Goal: Information Seeking & Learning: Learn about a topic

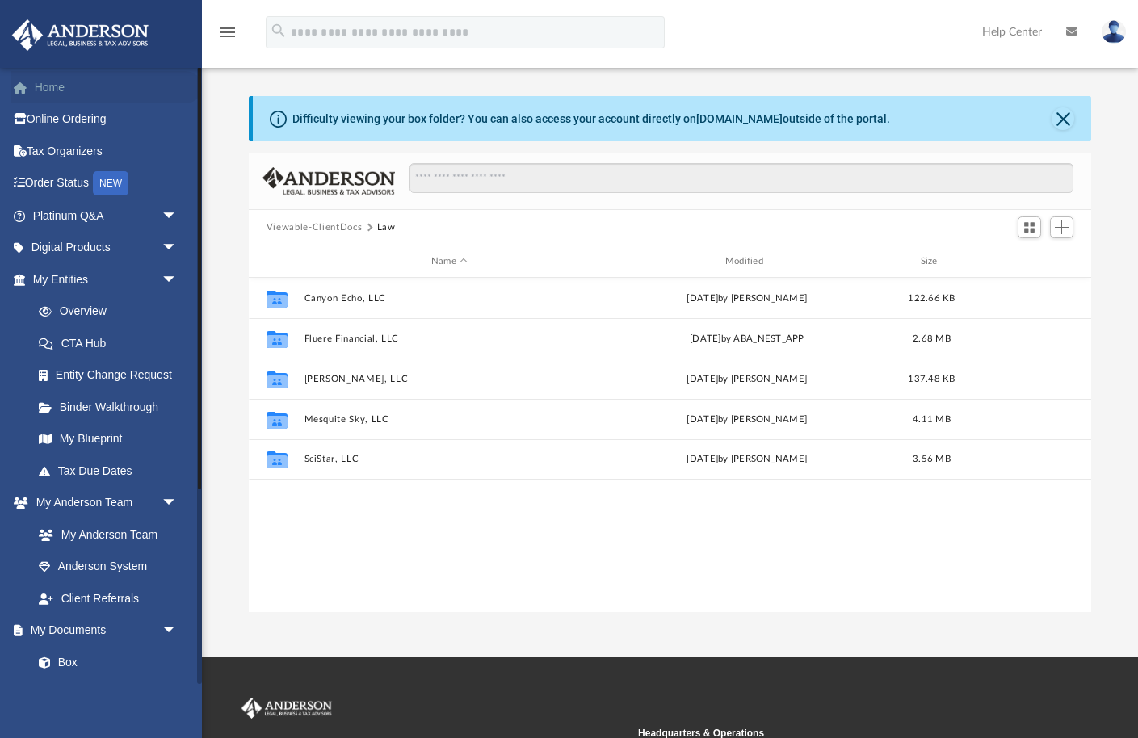
scroll to position [367, 842]
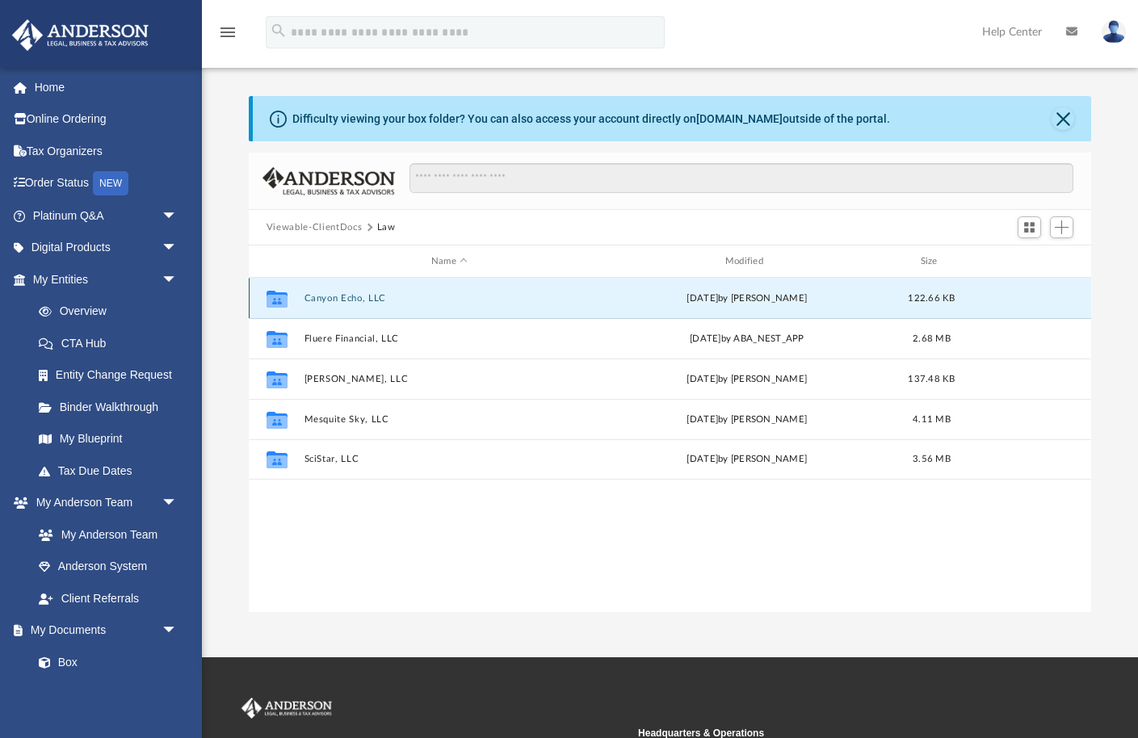
click at [317, 294] on button "Canyon Echo, LLC" at bounding box center [449, 298] width 291 height 11
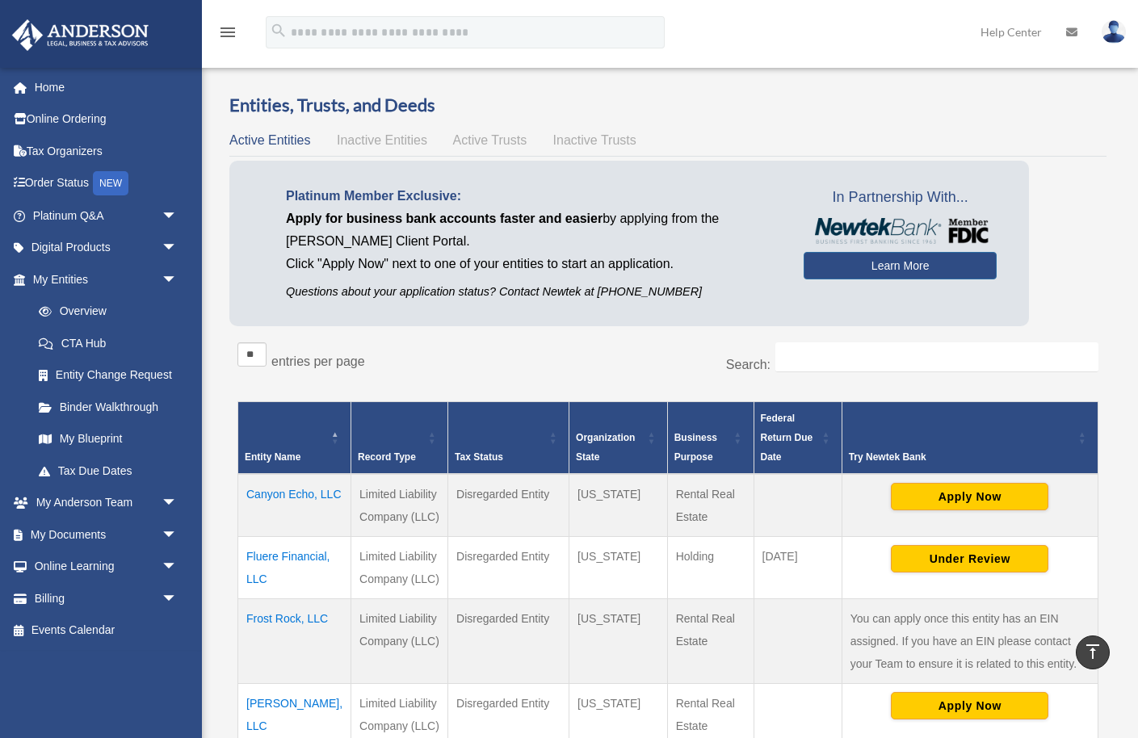
scroll to position [410, 0]
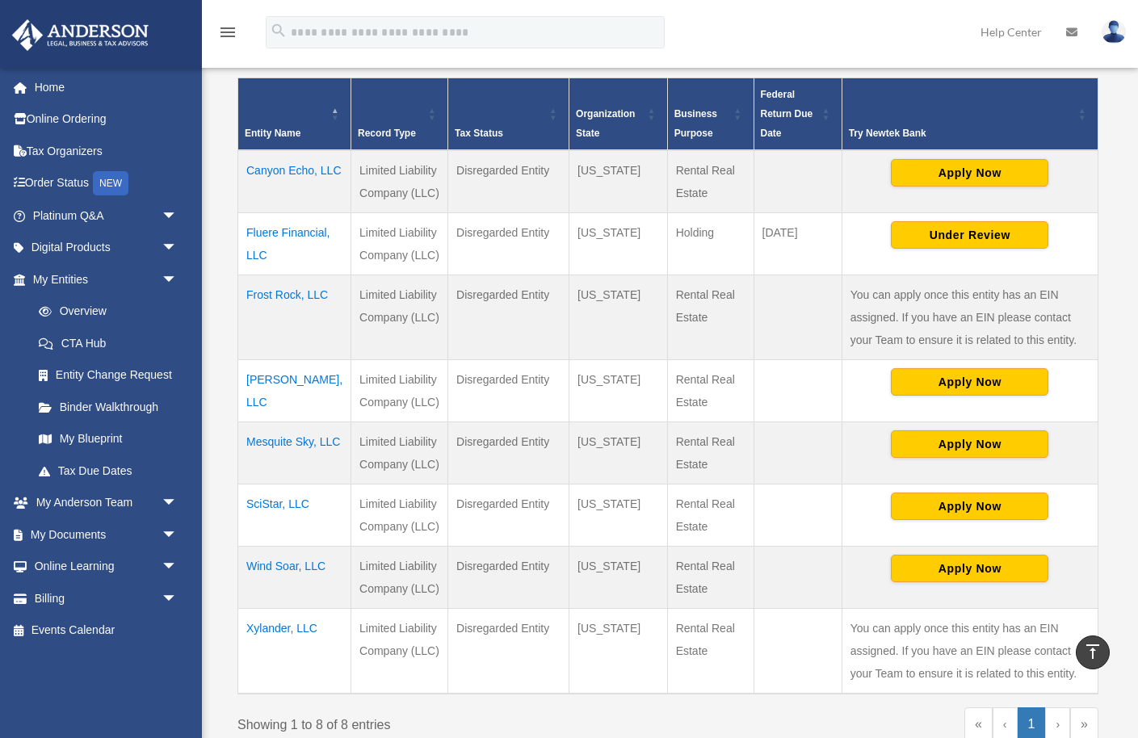
scroll to position [326, 0]
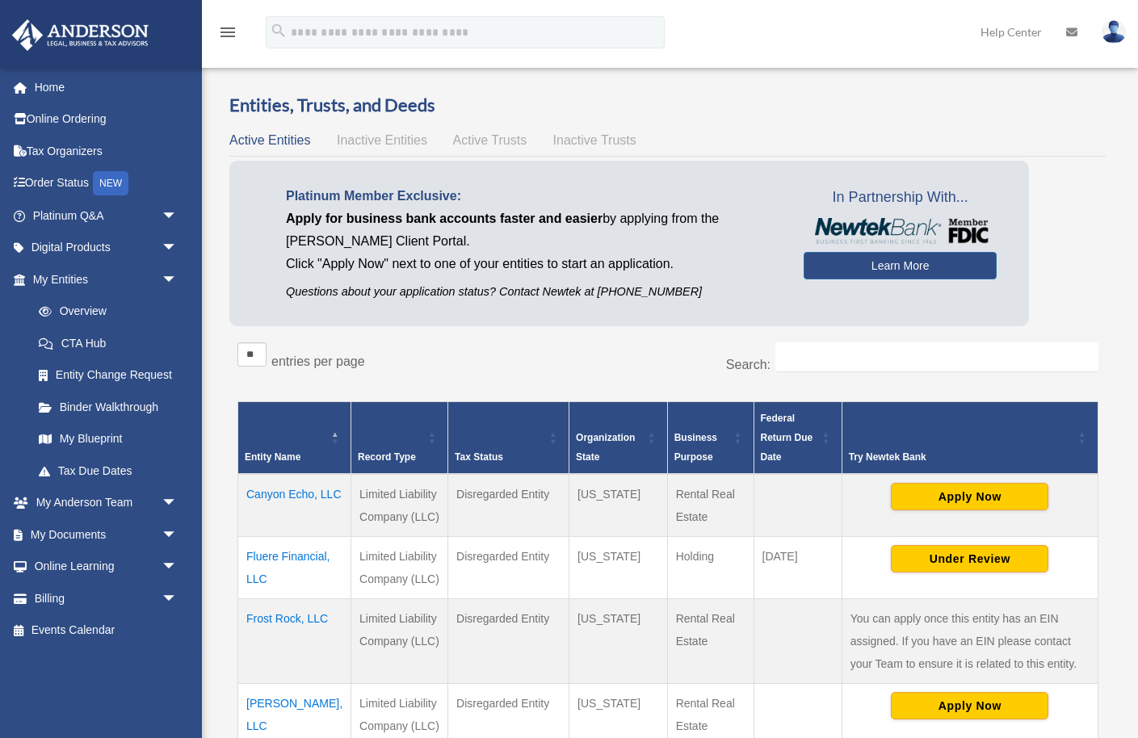
scroll to position [326, 0]
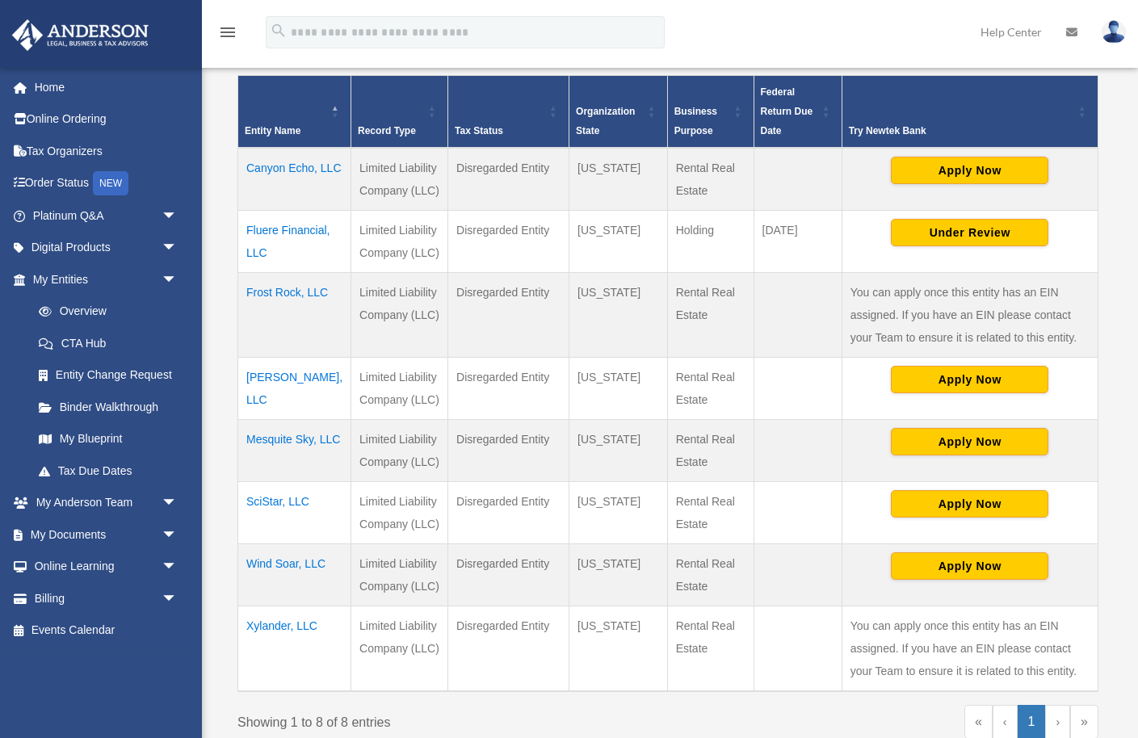
click at [270, 189] on td "Canyon Echo, LLC" at bounding box center [294, 179] width 113 height 63
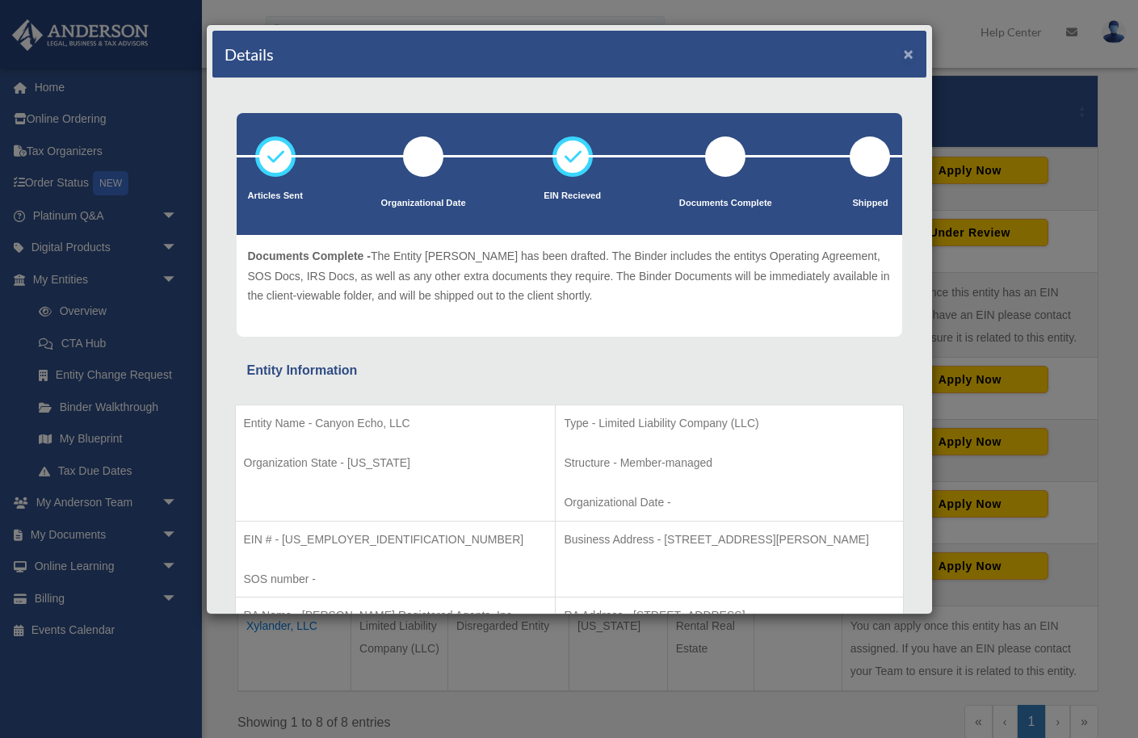
click at [905, 57] on button "×" at bounding box center [909, 53] width 11 height 17
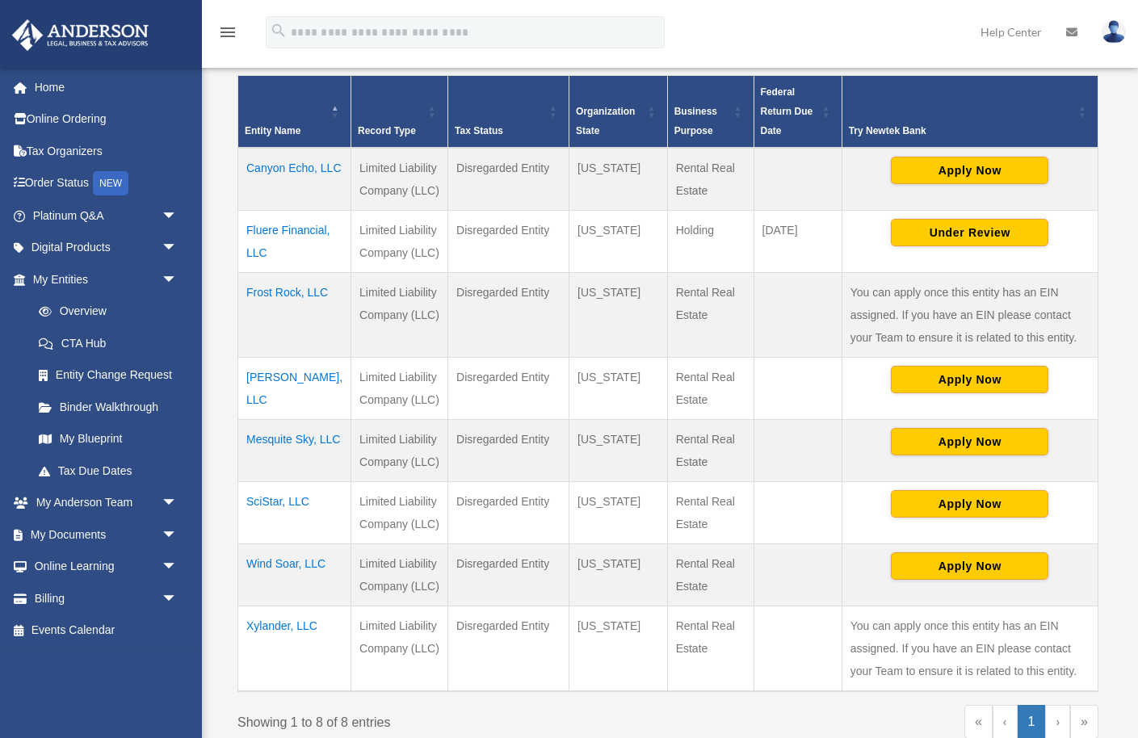
click at [265, 318] on td "Frost Rock, LLC" at bounding box center [294, 315] width 113 height 85
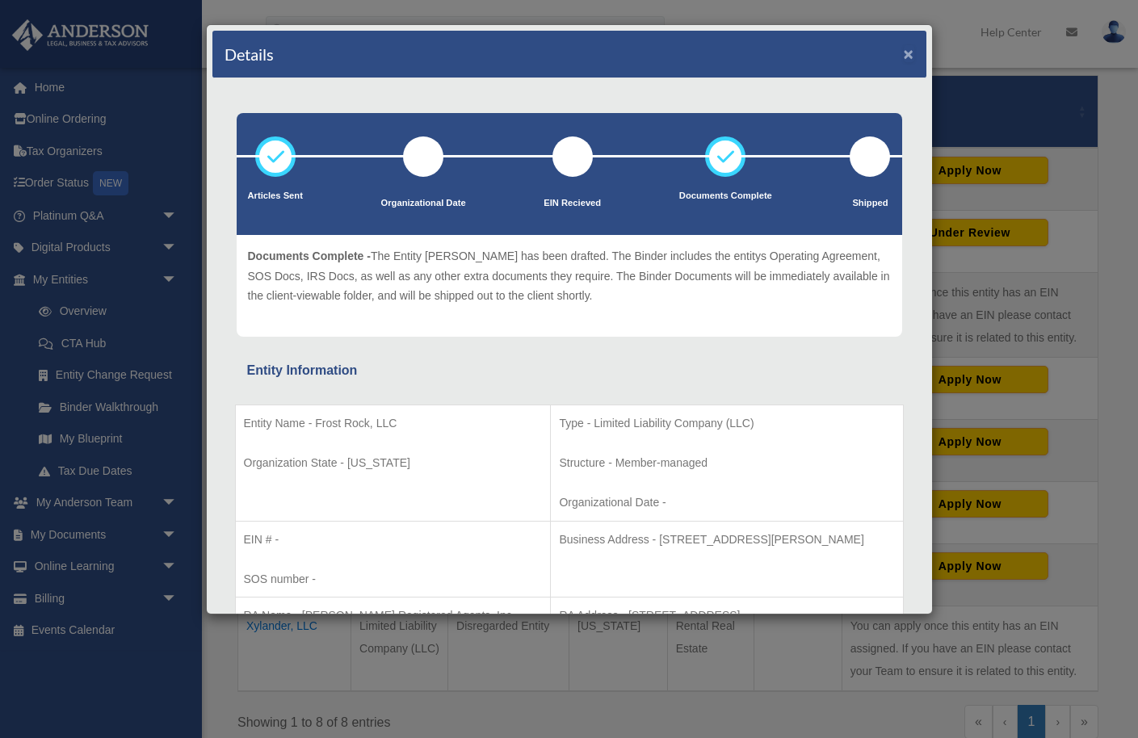
click at [908, 54] on button "×" at bounding box center [909, 53] width 11 height 17
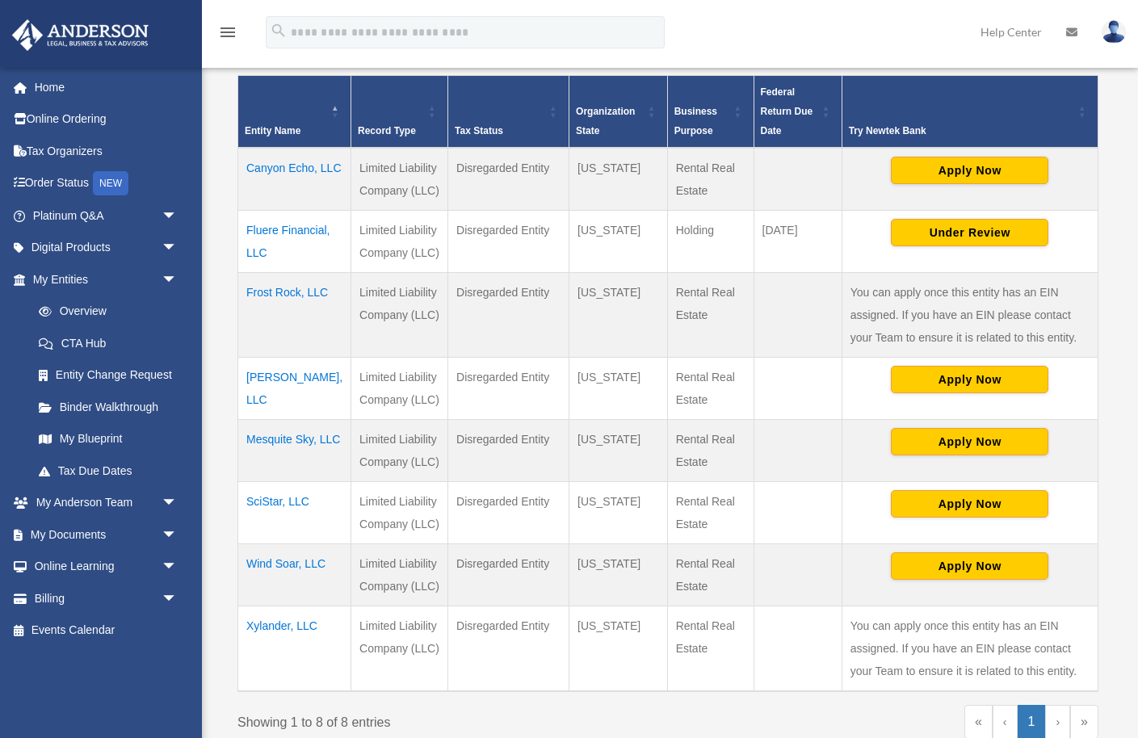
click at [267, 401] on td "[PERSON_NAME], LLC" at bounding box center [294, 389] width 113 height 62
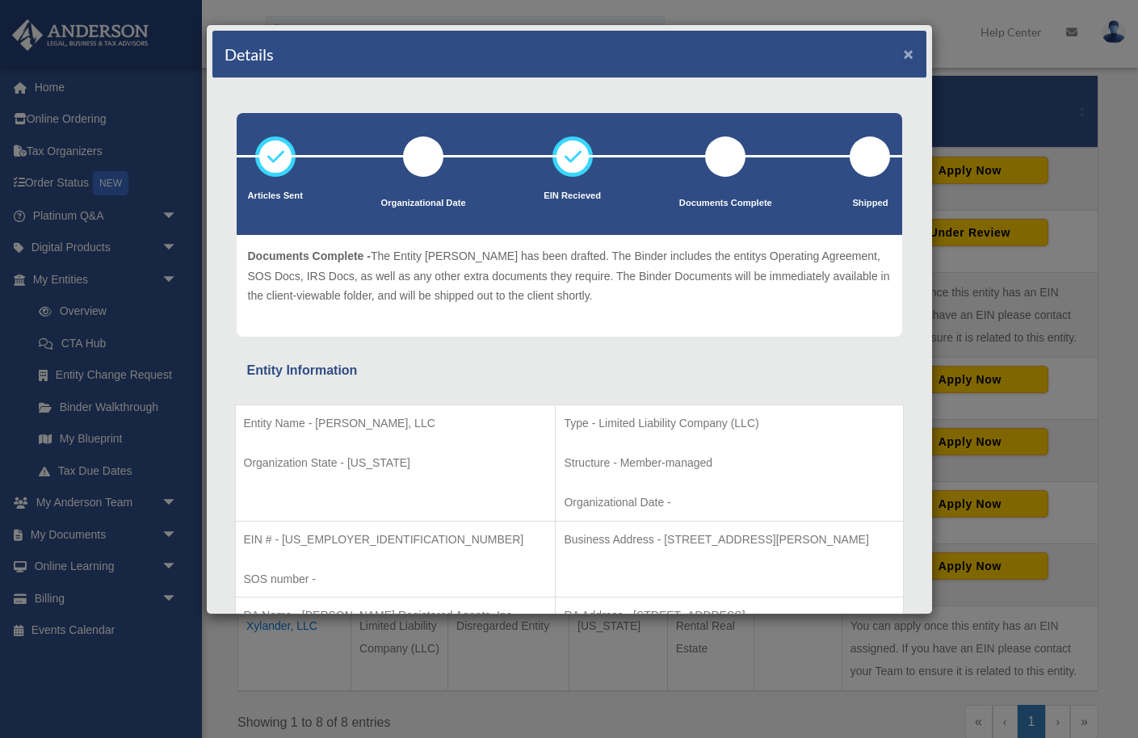
click at [907, 56] on button "×" at bounding box center [909, 53] width 11 height 17
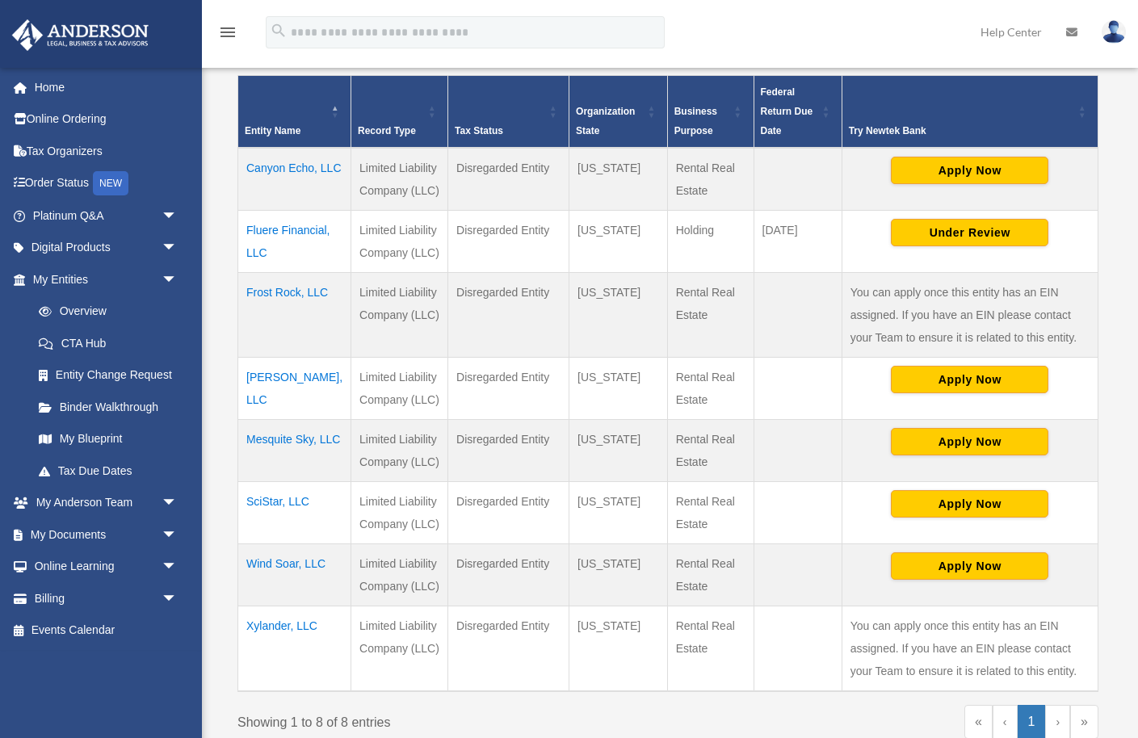
click at [272, 467] on td "Mesquite Sky, LLC" at bounding box center [294, 451] width 113 height 62
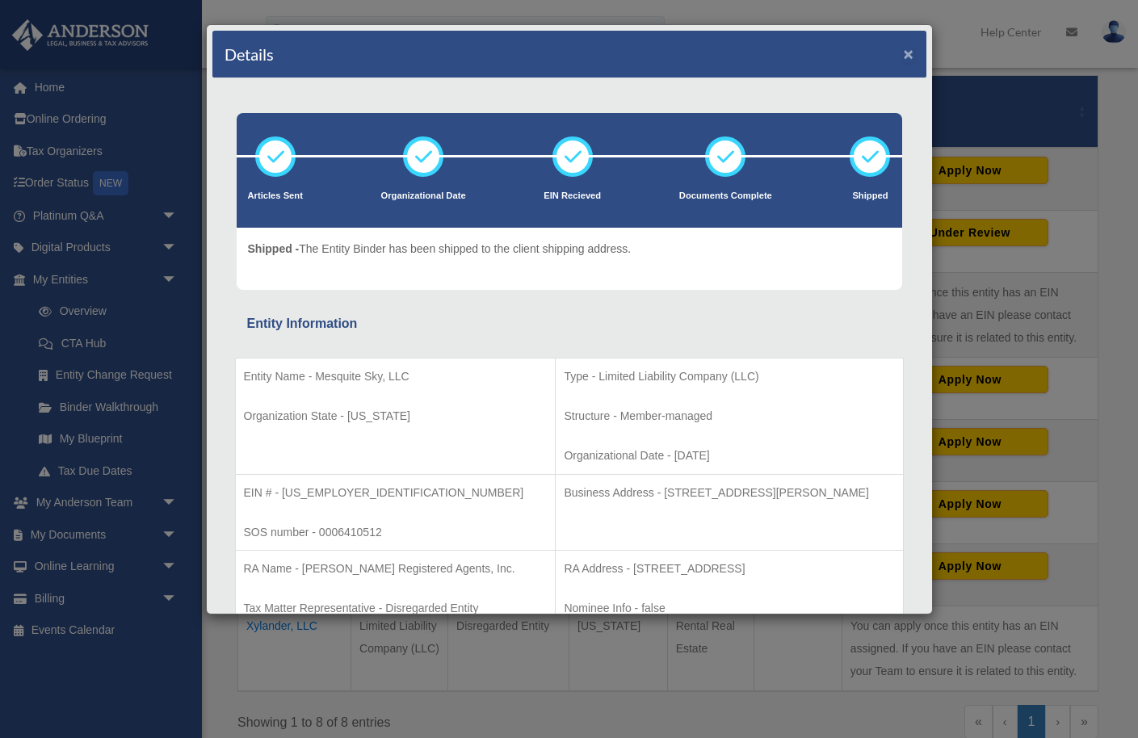
click at [907, 60] on button "×" at bounding box center [909, 53] width 11 height 17
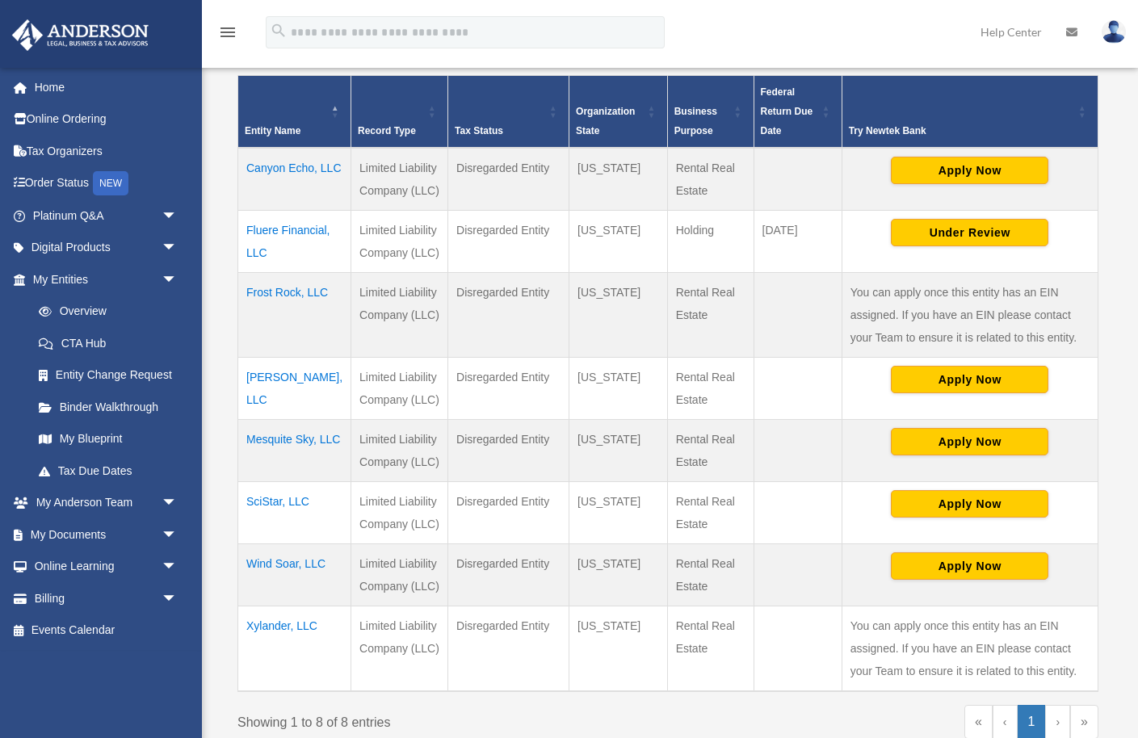
click at [262, 524] on td "SciStar, LLC" at bounding box center [294, 513] width 113 height 62
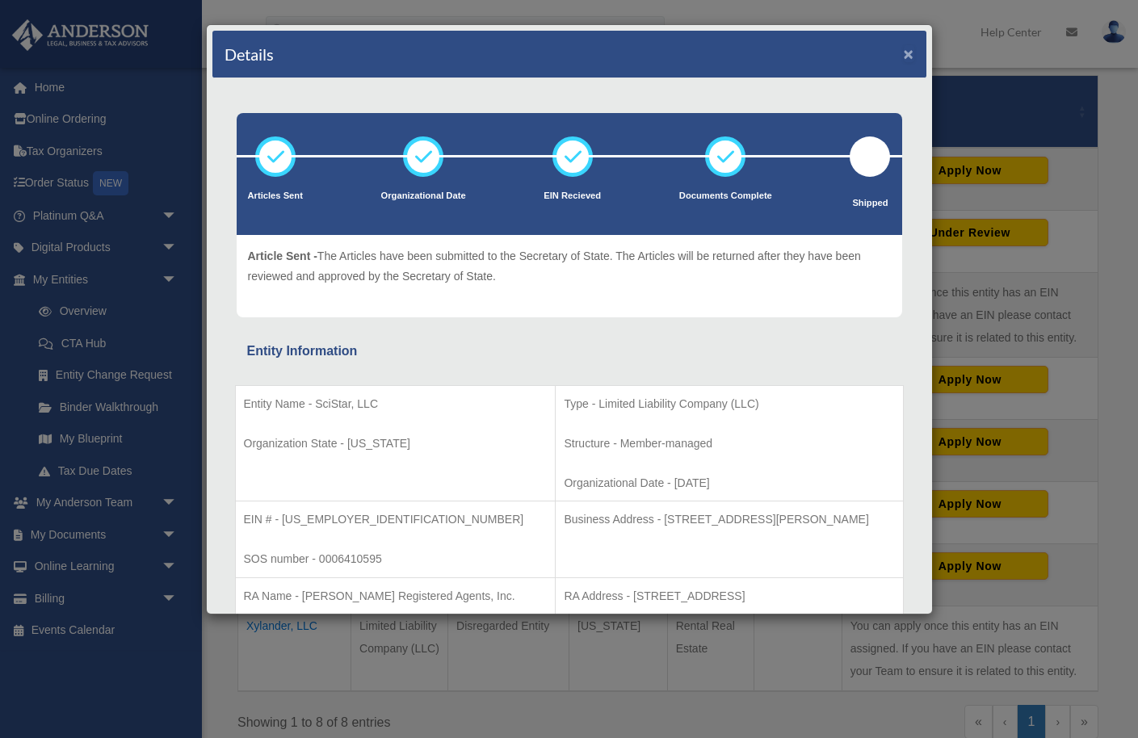
click at [907, 57] on button "×" at bounding box center [909, 53] width 11 height 17
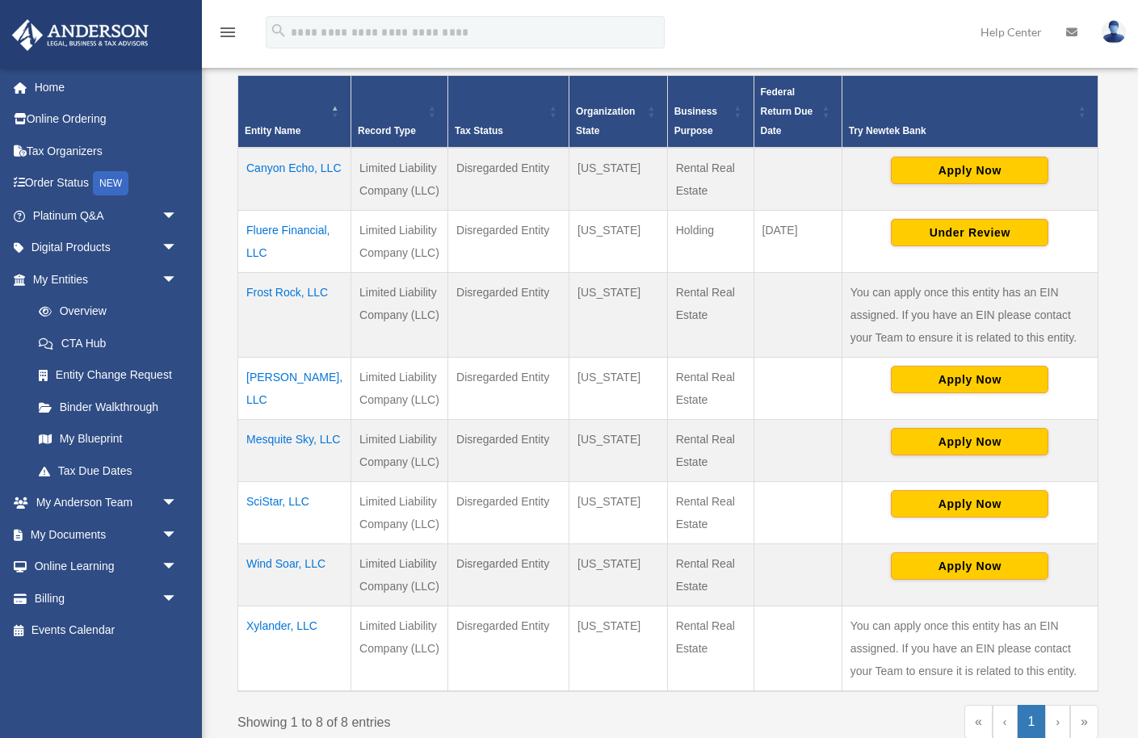
click at [279, 588] on td "Wind Soar, LLC" at bounding box center [294, 575] width 113 height 62
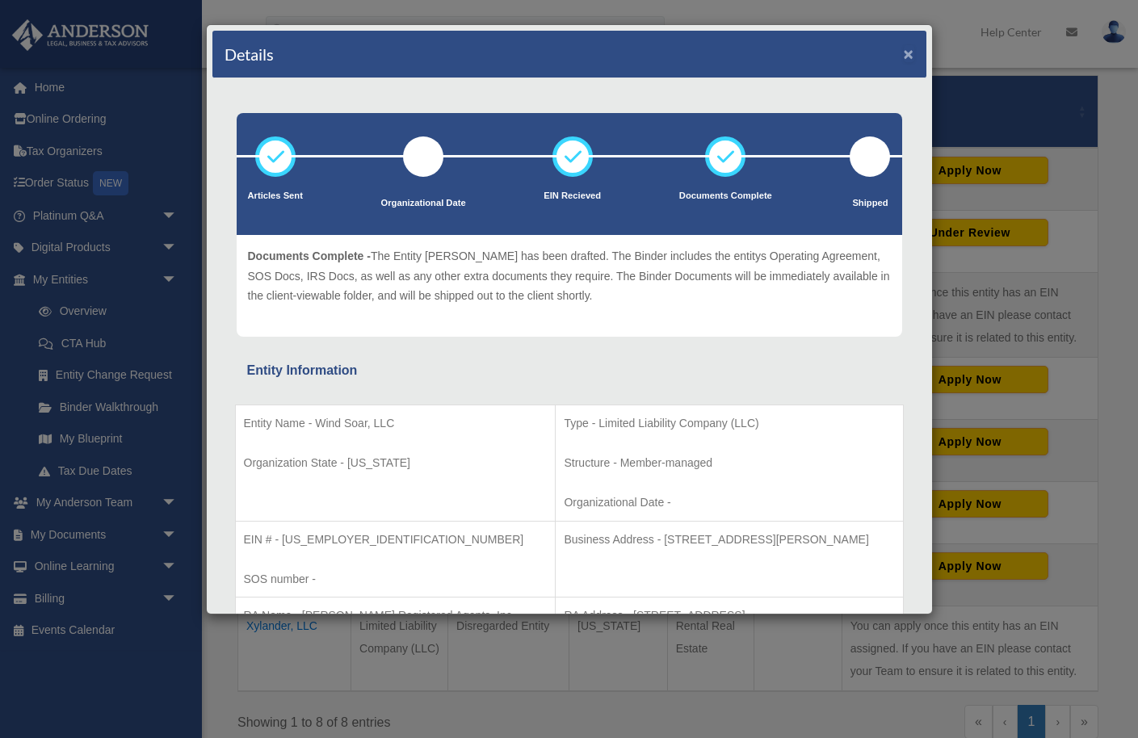
click at [910, 53] on button "×" at bounding box center [909, 53] width 11 height 17
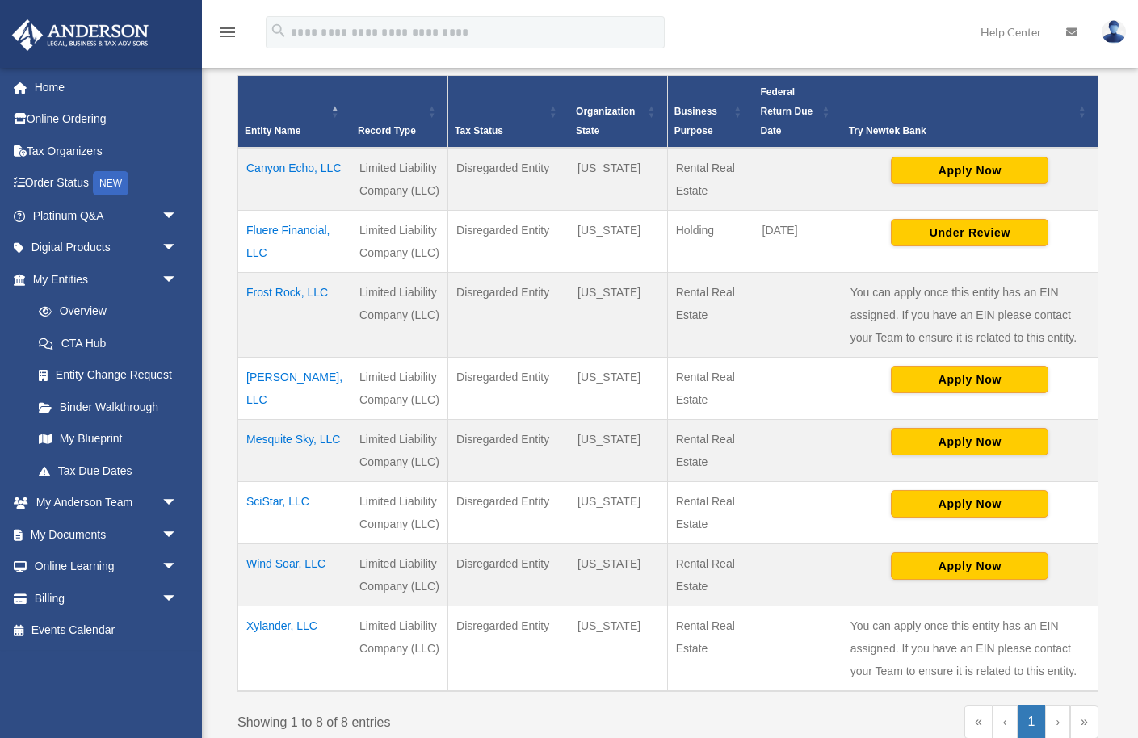
click at [268, 653] on td "Xylander, LLC" at bounding box center [294, 650] width 113 height 86
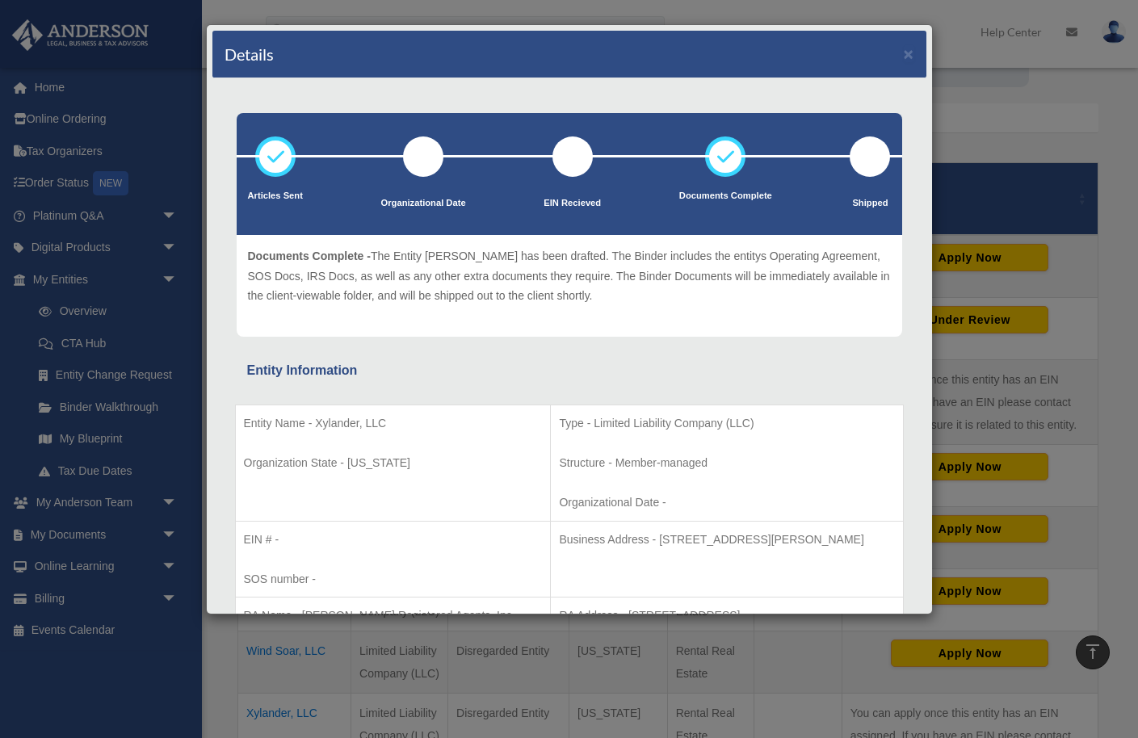
scroll to position [0, 0]
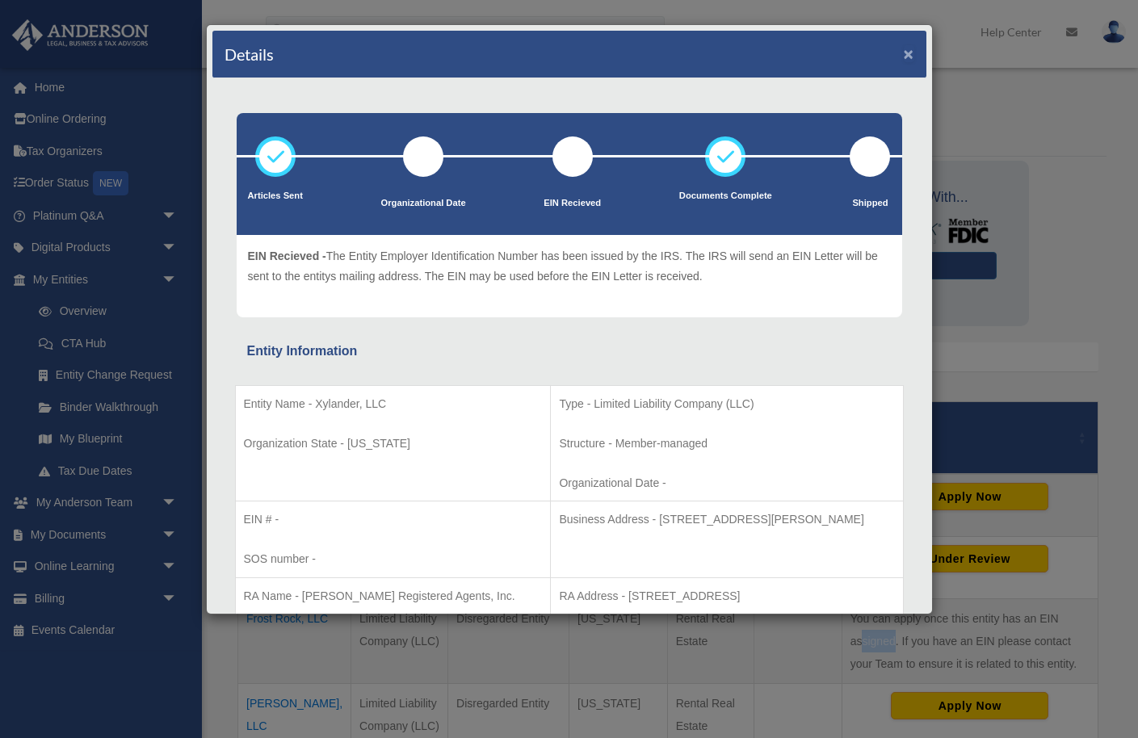
click at [909, 51] on button "×" at bounding box center [909, 53] width 11 height 17
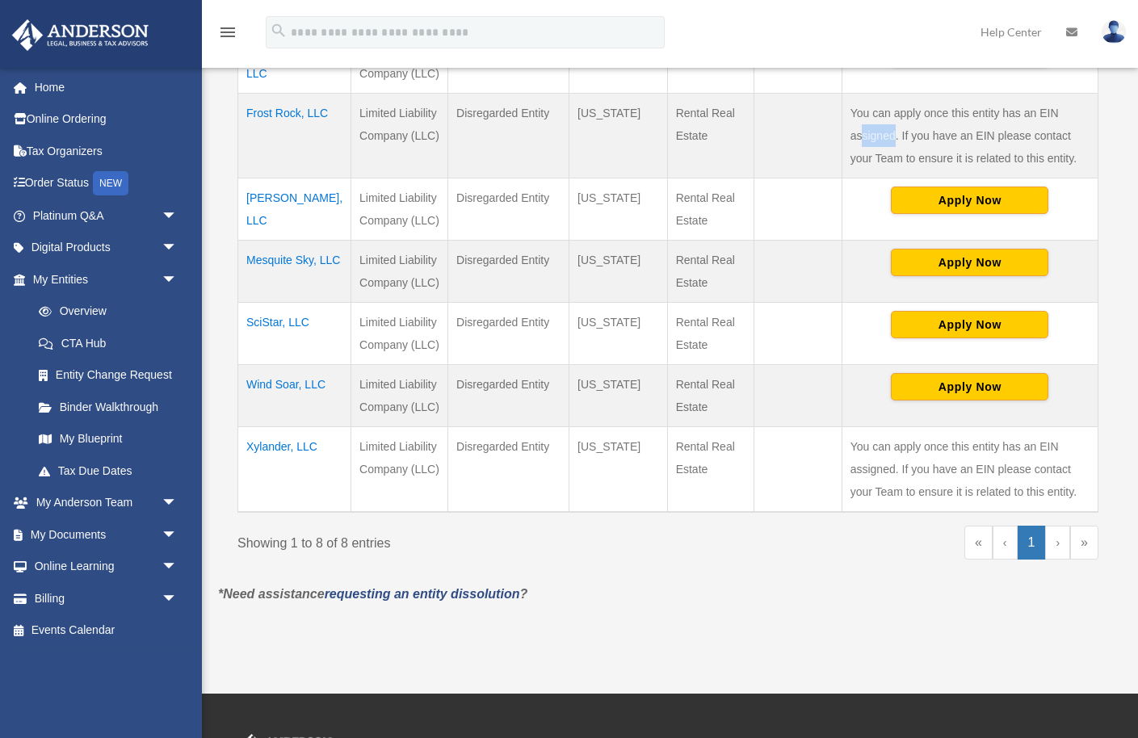
scroll to position [506, 0]
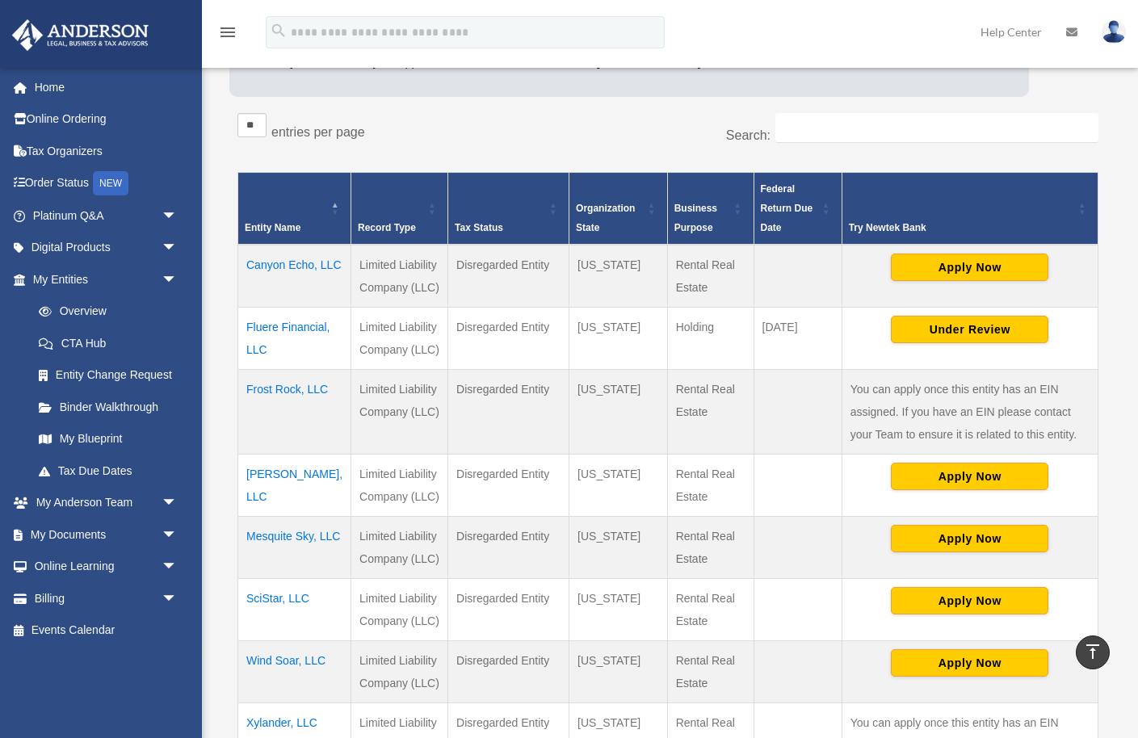
scroll to position [206, 0]
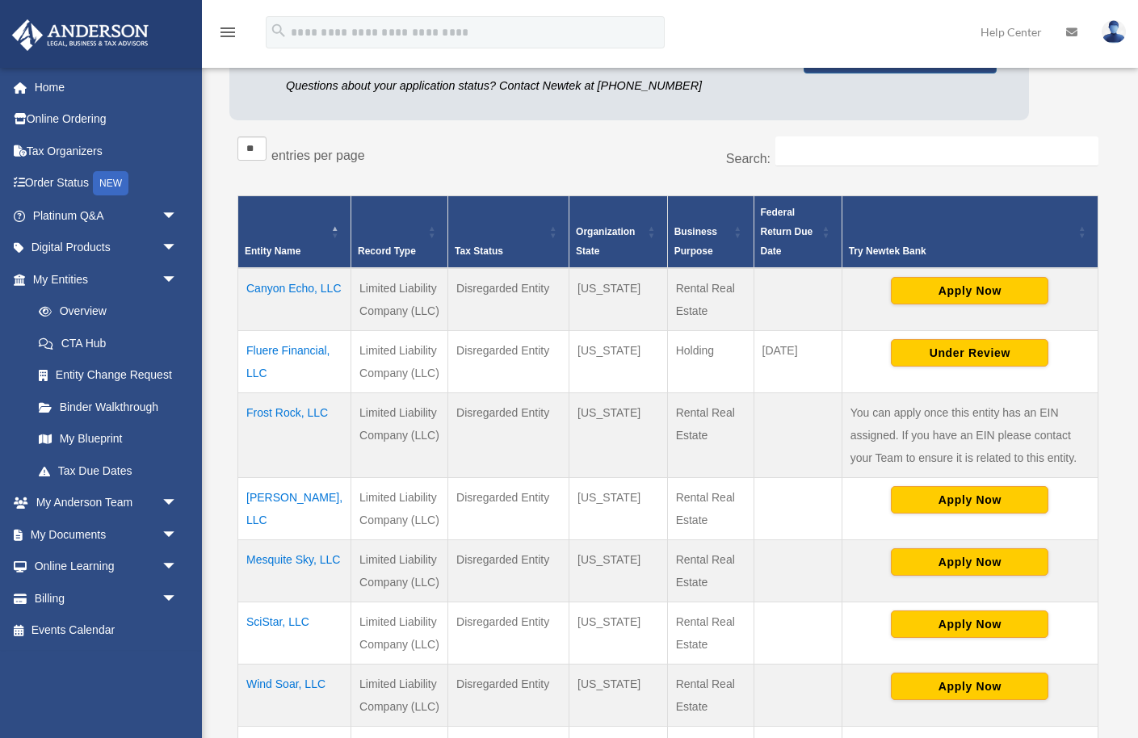
click at [268, 309] on td "Canyon Echo, LLC" at bounding box center [294, 299] width 113 height 63
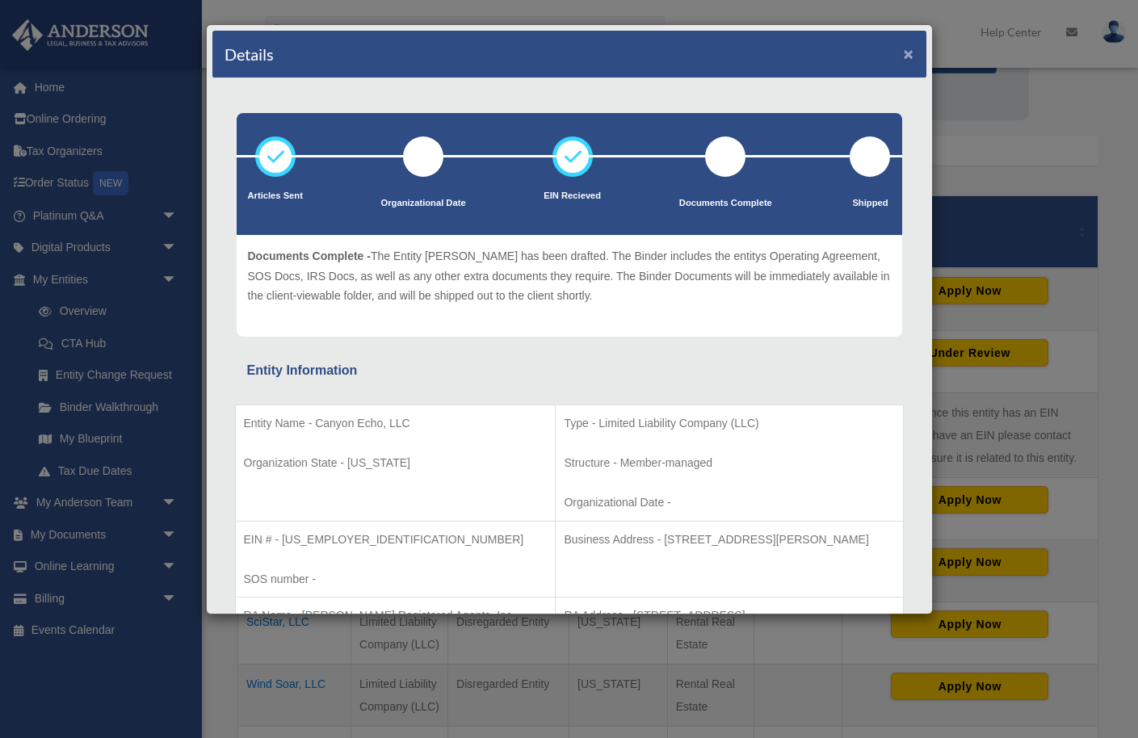
click at [905, 58] on button "×" at bounding box center [909, 53] width 11 height 17
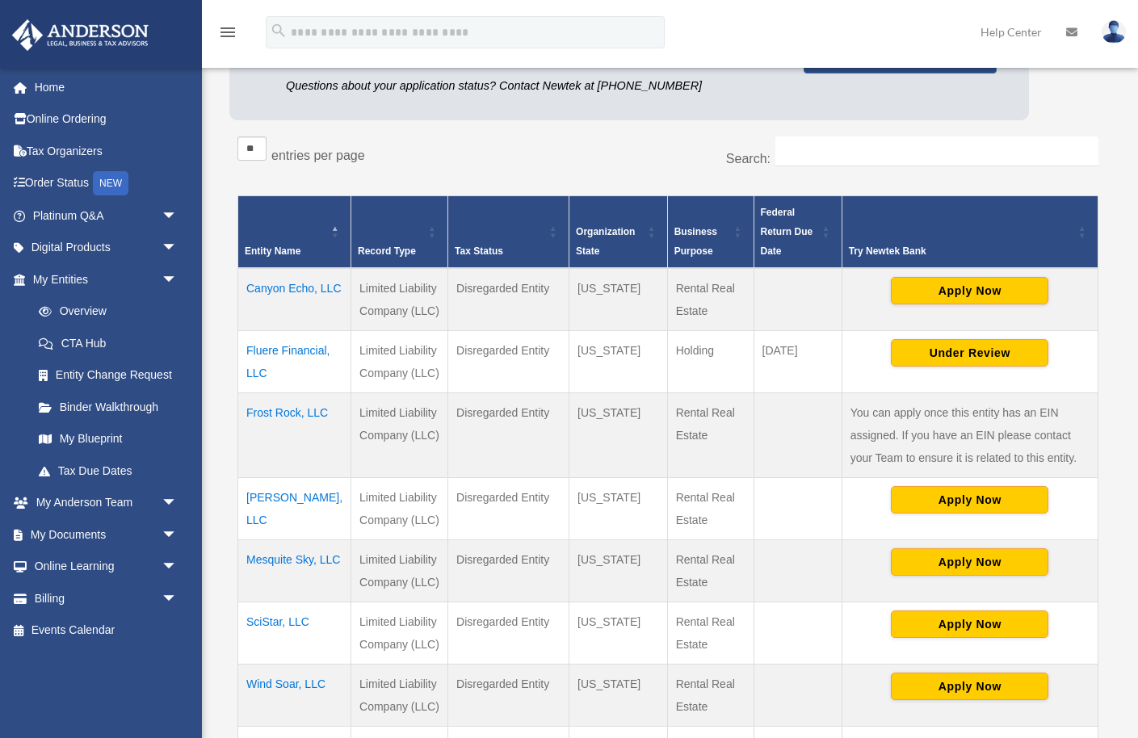
click at [265, 435] on td "Frost Rock, LLC" at bounding box center [294, 435] width 113 height 85
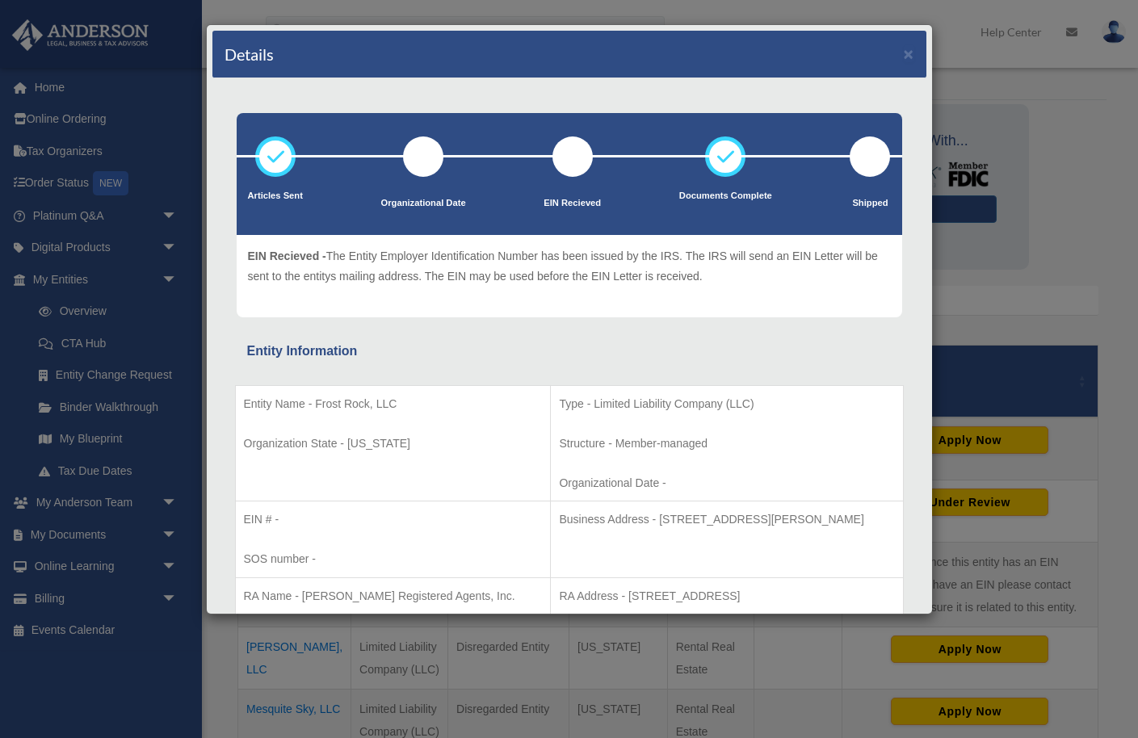
scroll to position [0, 0]
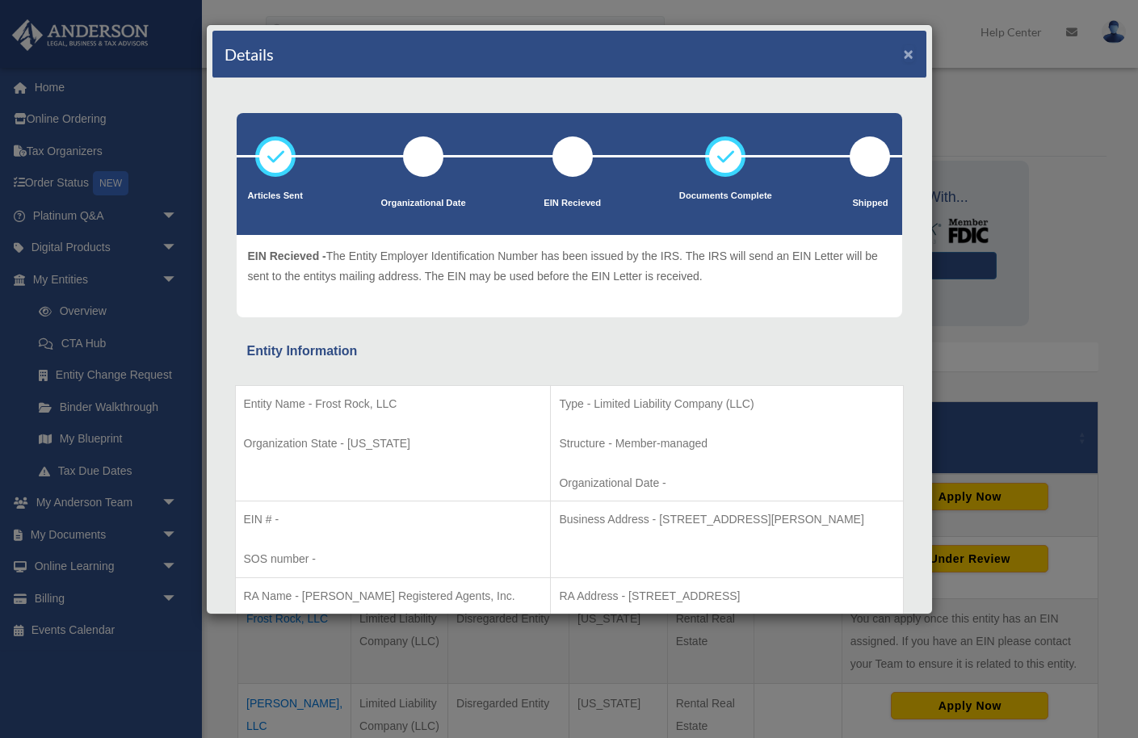
click at [906, 52] on button "×" at bounding box center [909, 53] width 11 height 17
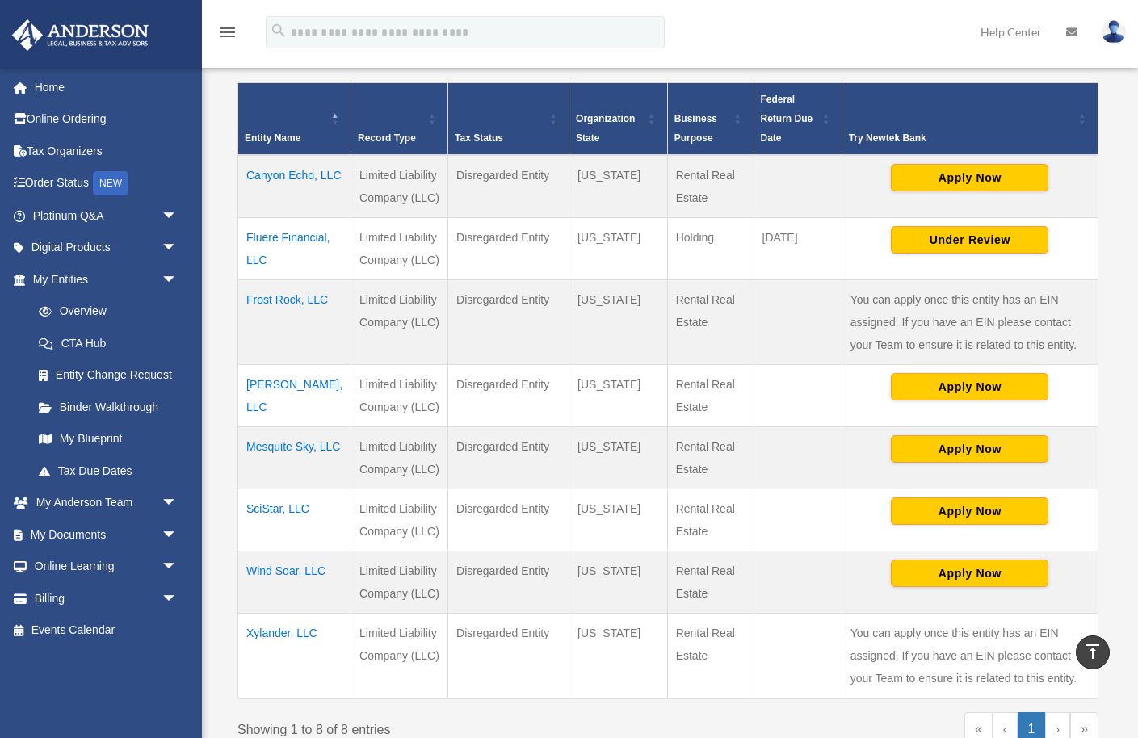
scroll to position [304, 0]
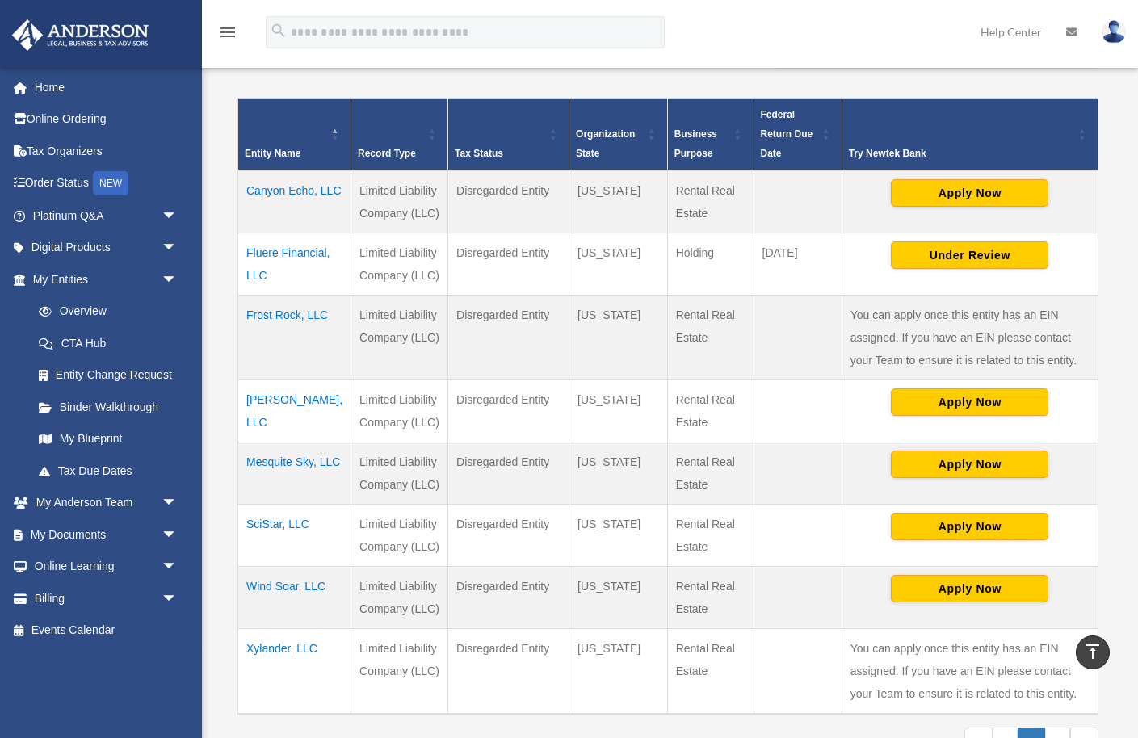
click at [267, 211] on td "Canyon Echo, LLC" at bounding box center [294, 201] width 113 height 63
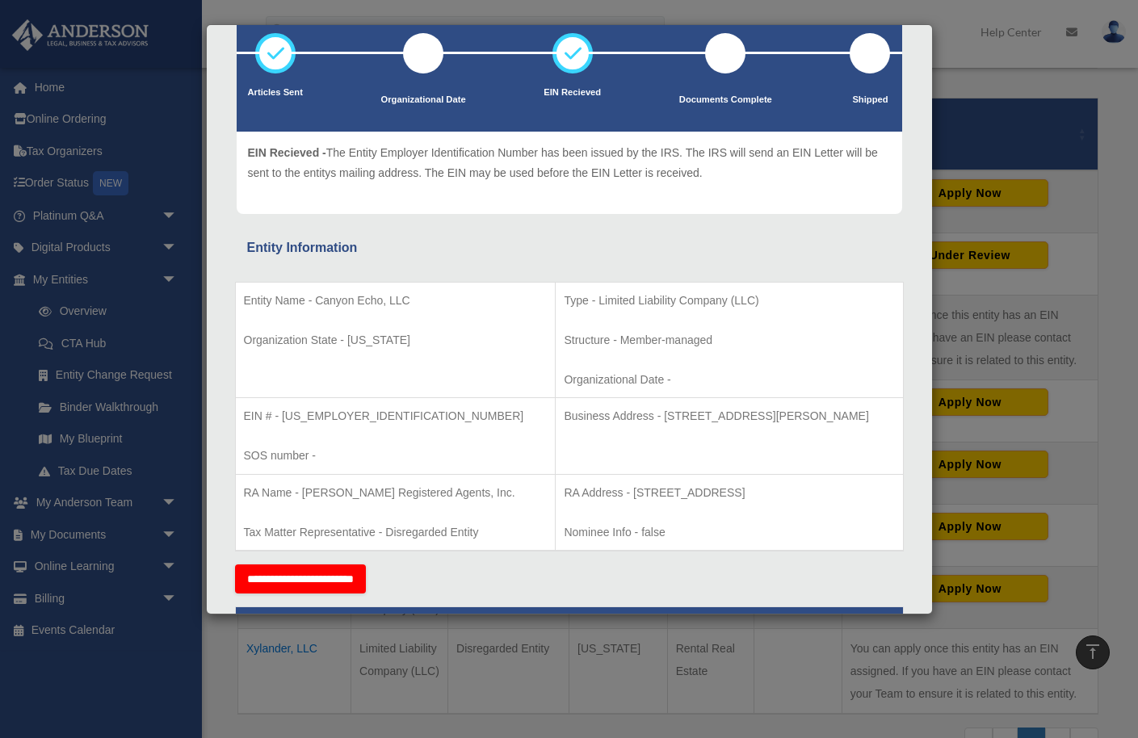
scroll to position [0, 0]
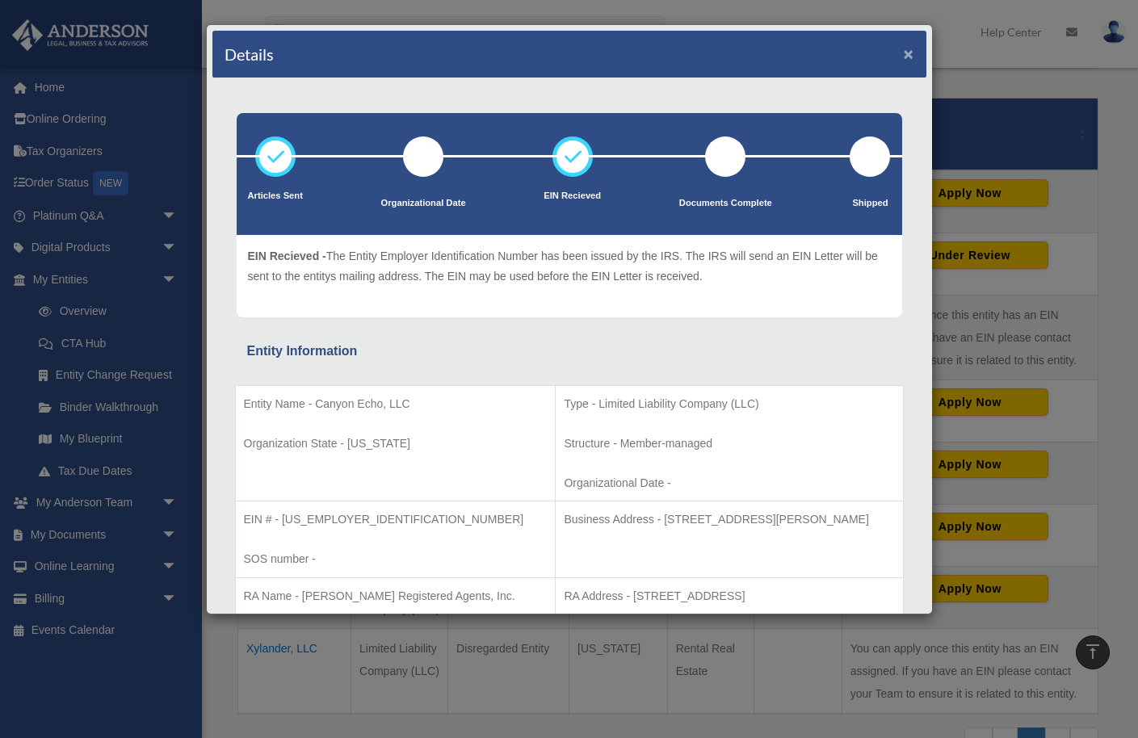
click at [907, 54] on button "×" at bounding box center [909, 53] width 11 height 17
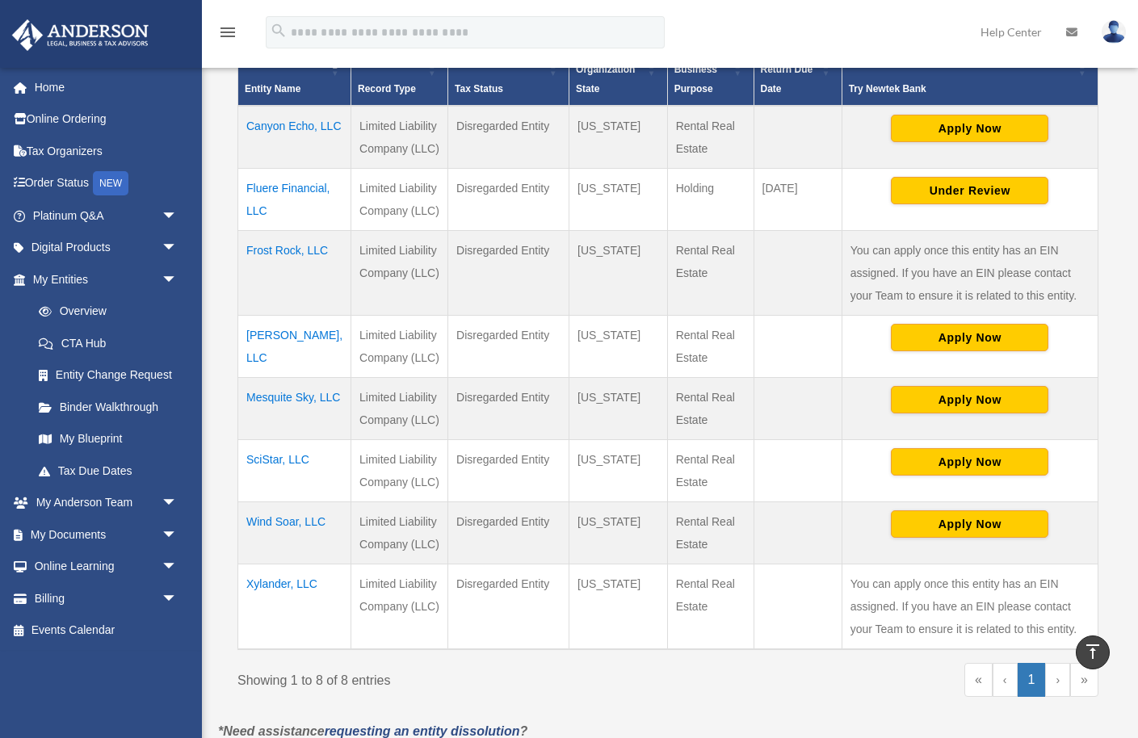
scroll to position [363, 0]
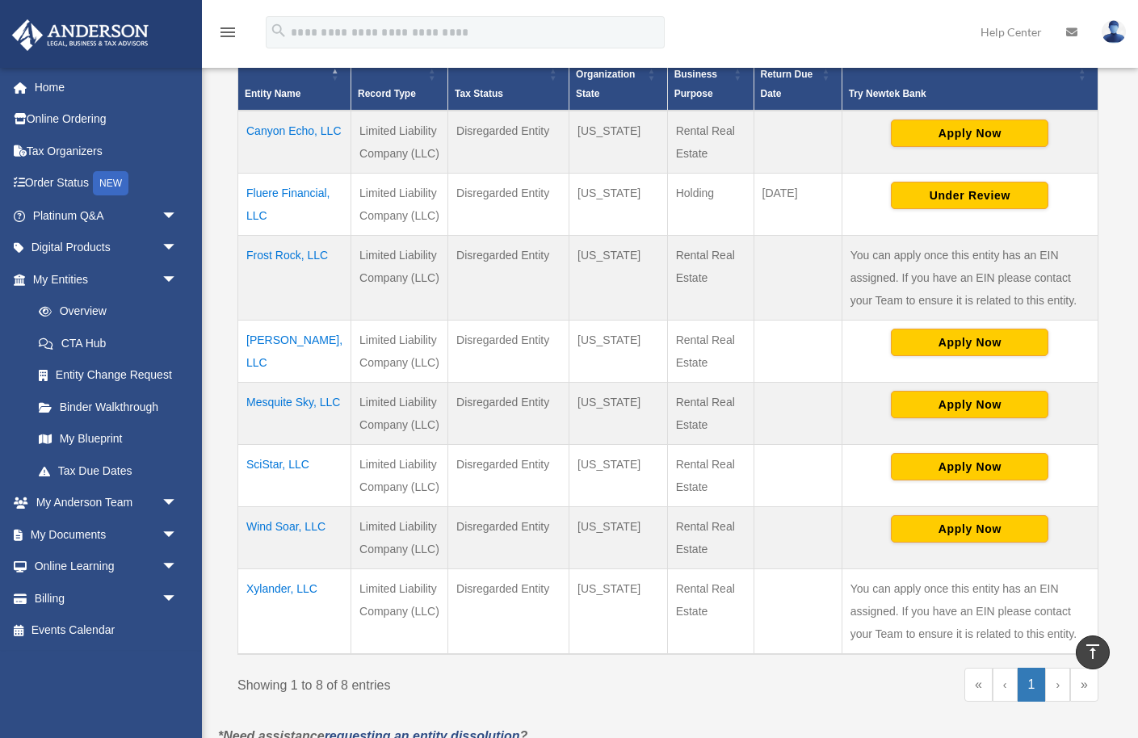
click at [288, 277] on td "Frost Rock, LLC" at bounding box center [294, 278] width 113 height 85
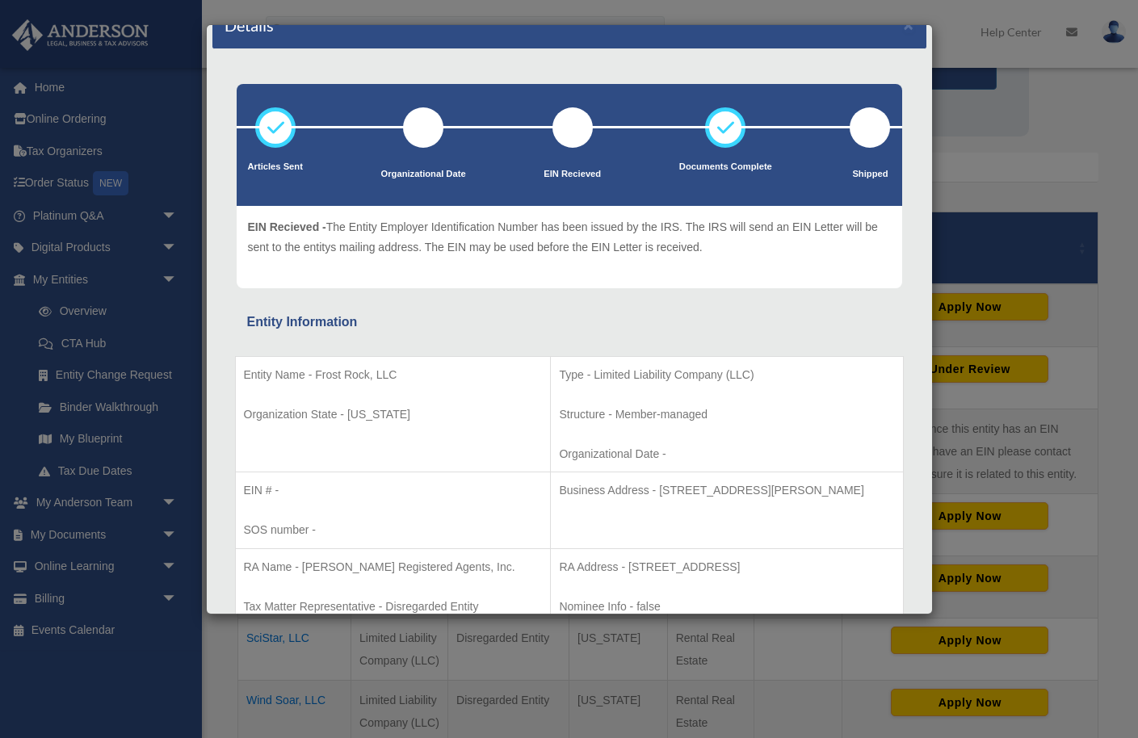
scroll to position [45, 0]
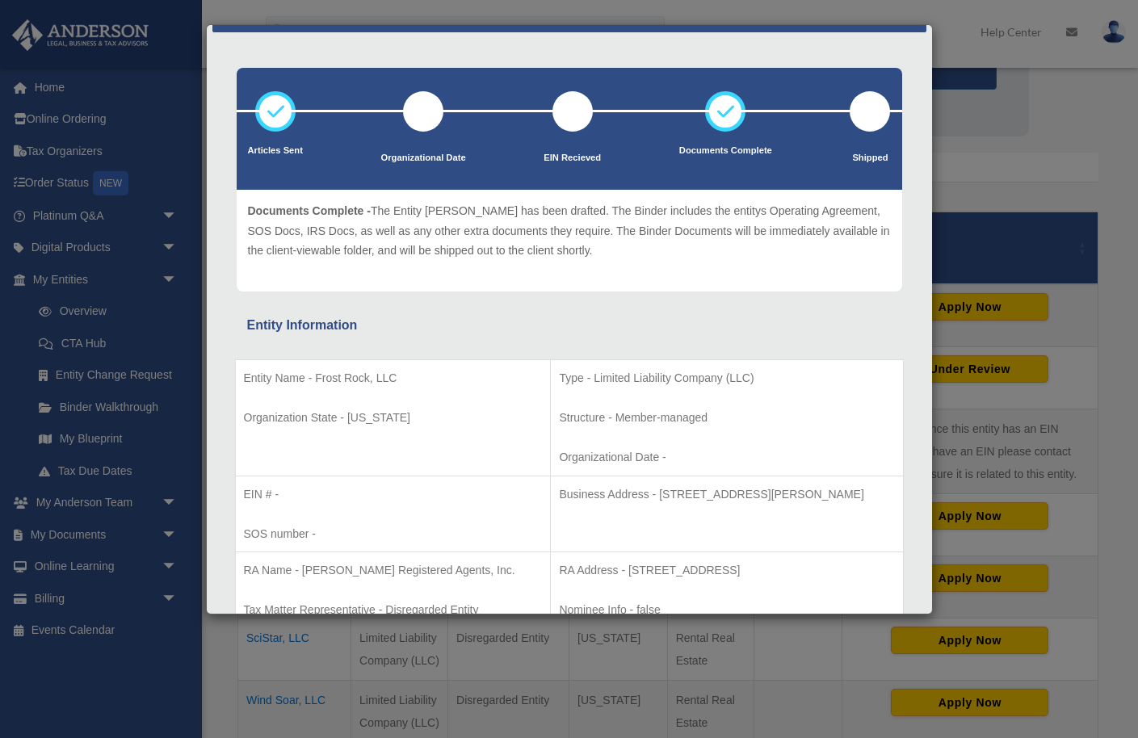
scroll to position [0, 0]
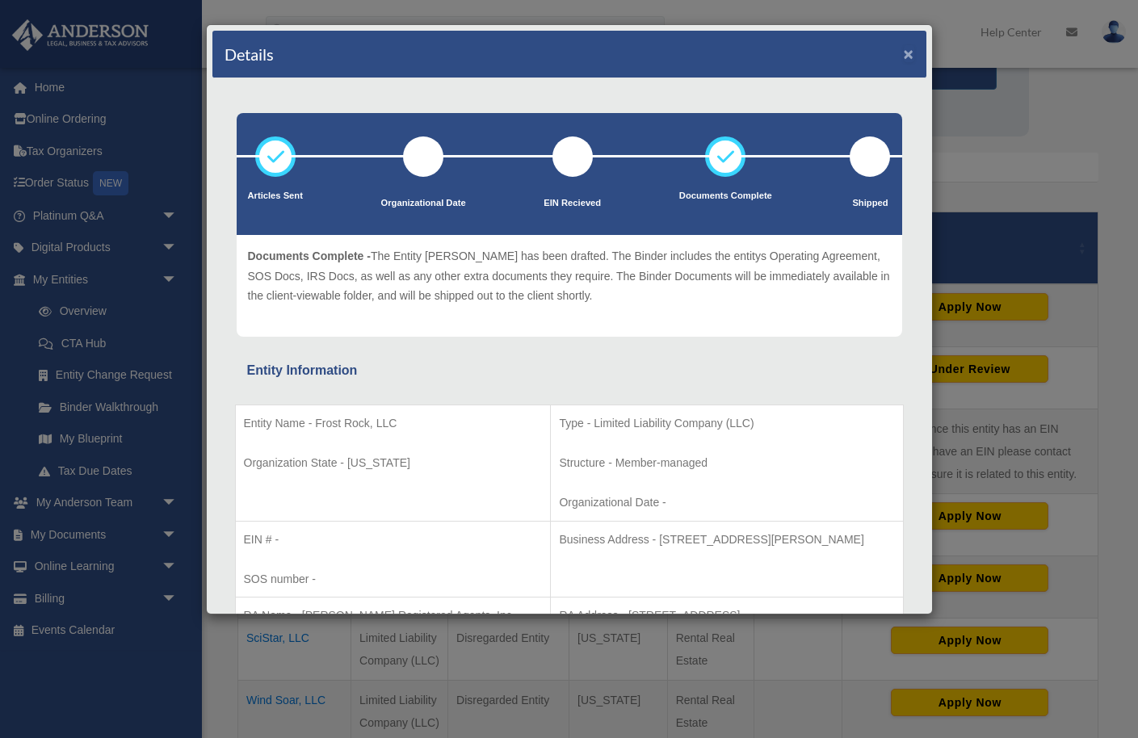
click at [905, 60] on button "×" at bounding box center [909, 53] width 11 height 17
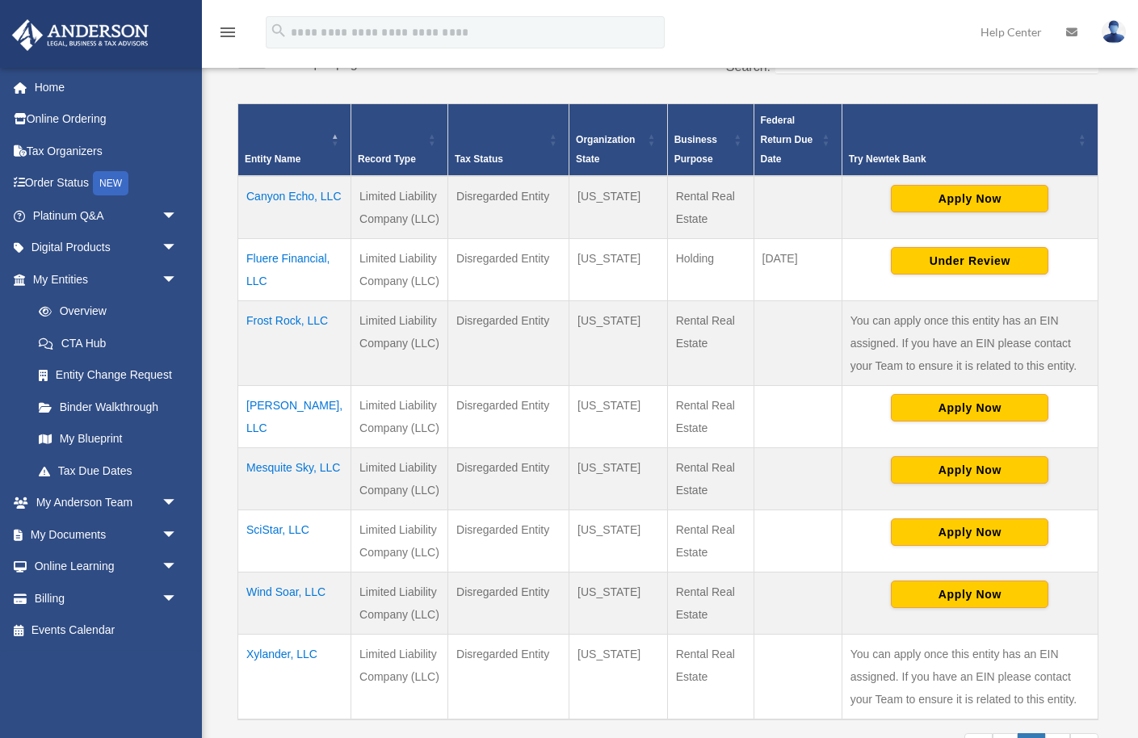
scroll to position [302, 0]
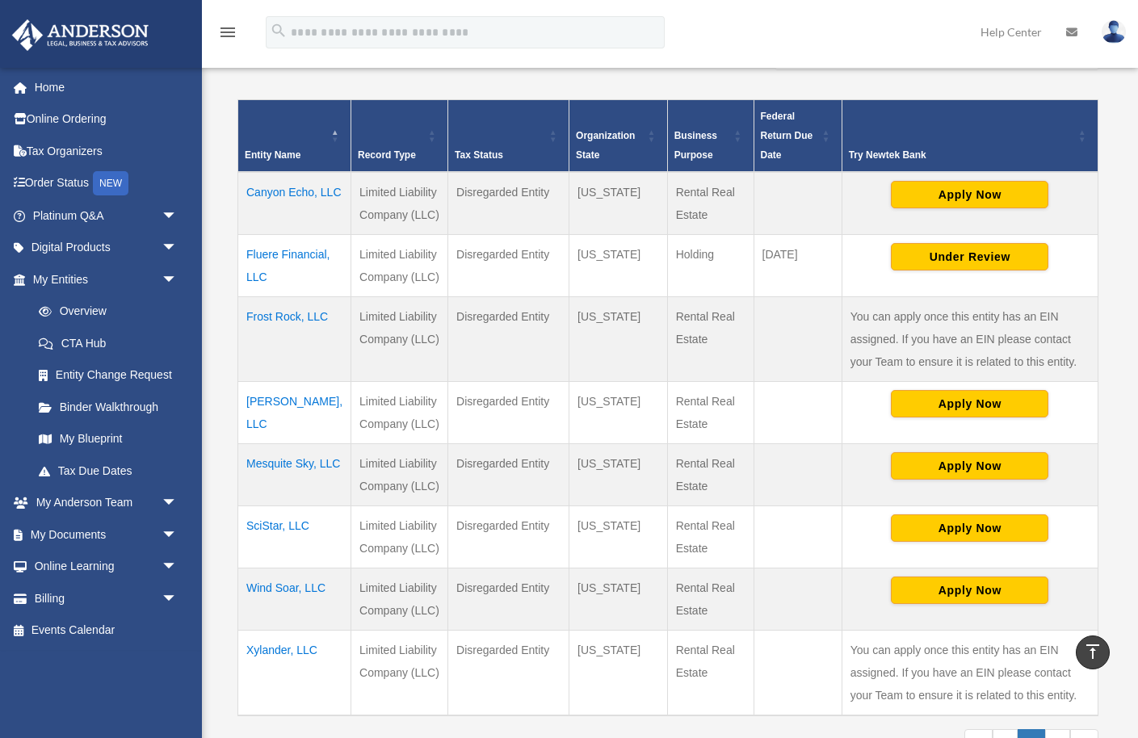
click at [277, 423] on td "[PERSON_NAME], LLC" at bounding box center [294, 413] width 113 height 62
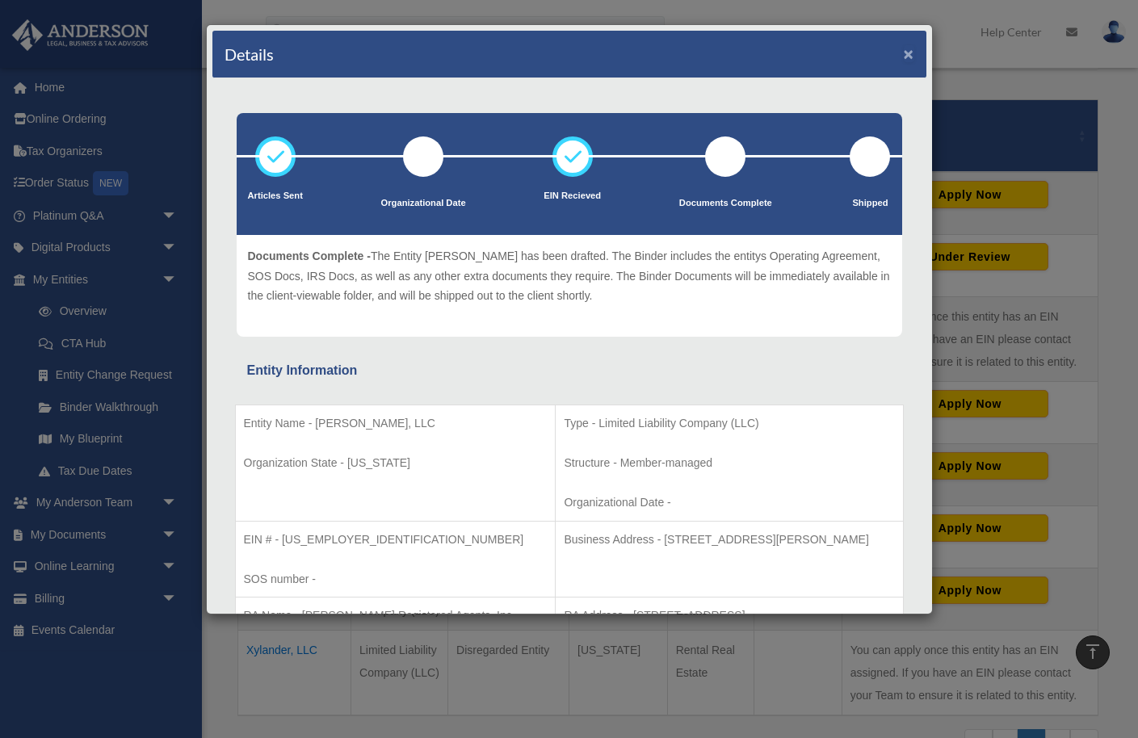
click at [909, 56] on button "×" at bounding box center [909, 53] width 11 height 17
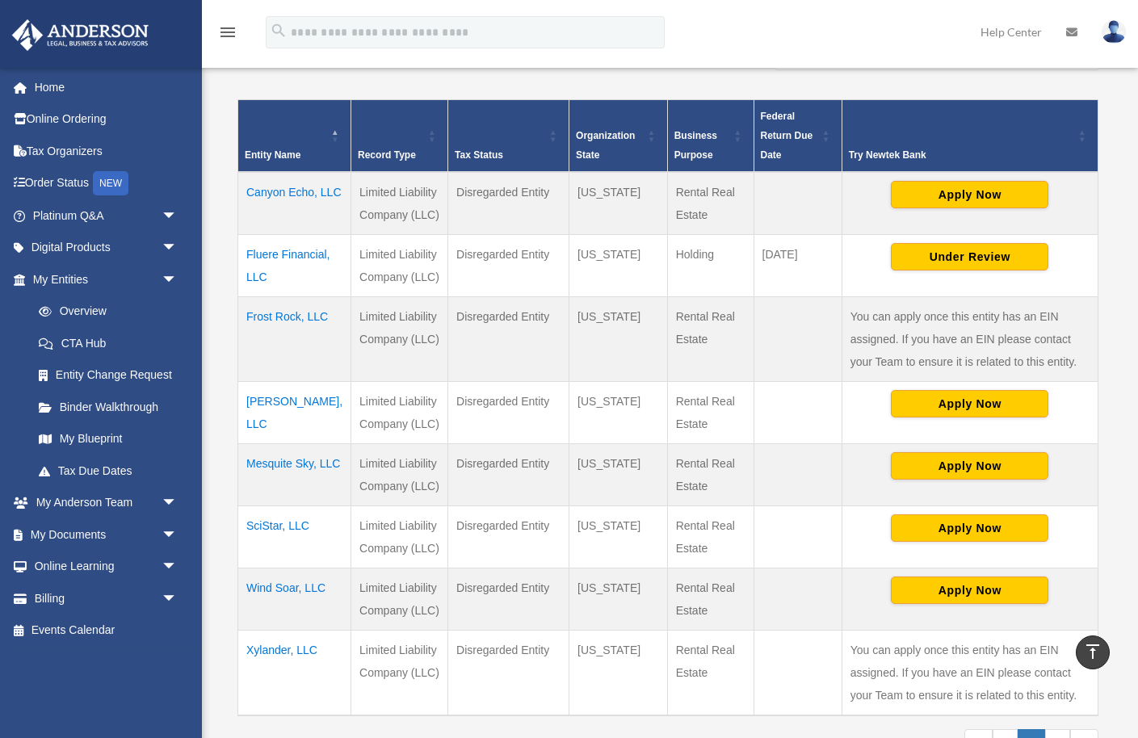
click at [282, 609] on td "Wind Soar, LLC" at bounding box center [294, 600] width 113 height 62
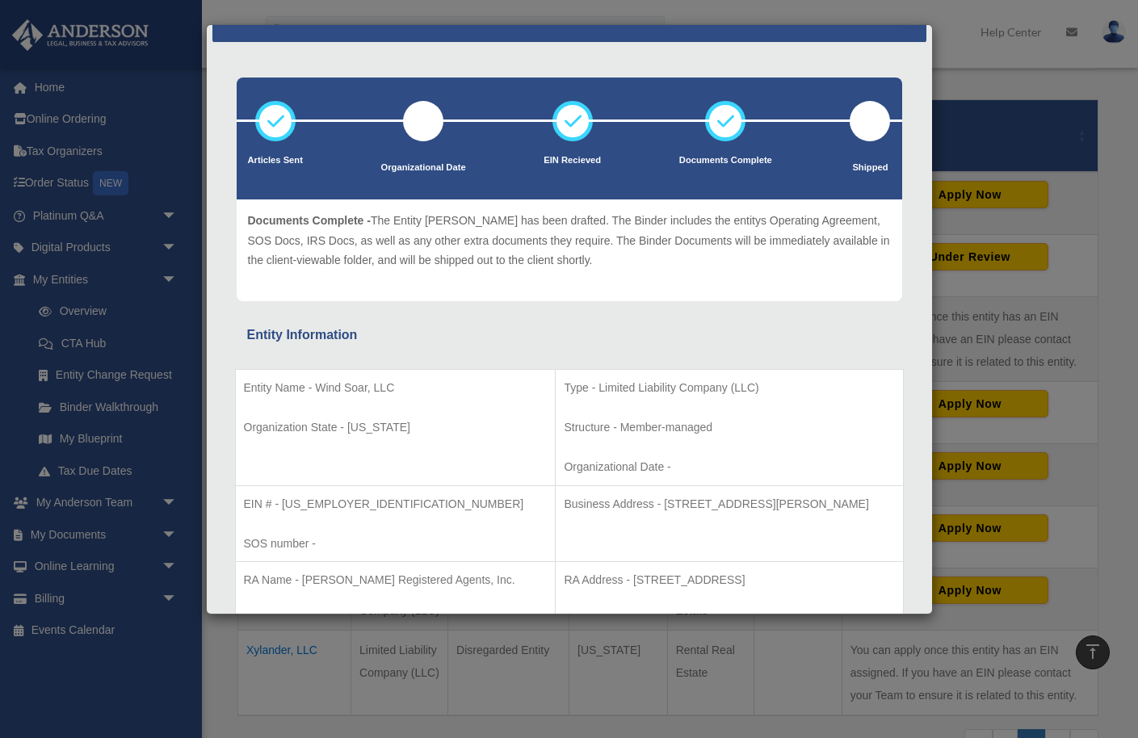
scroll to position [0, 0]
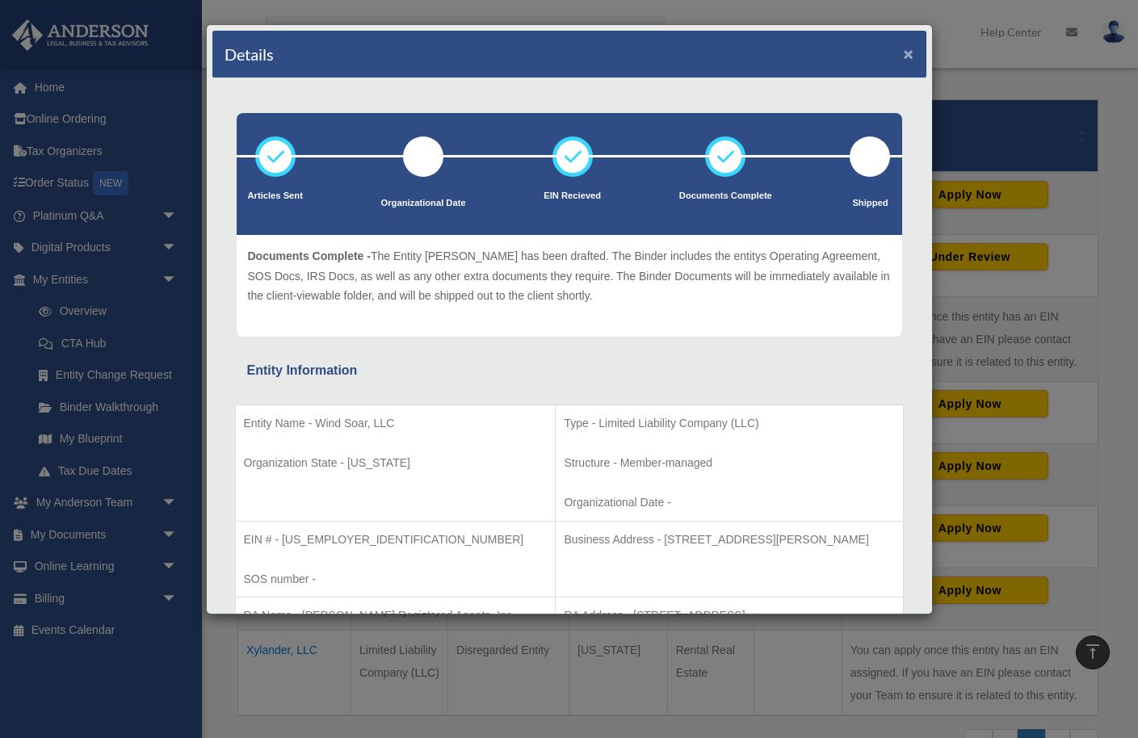
click at [910, 57] on button "×" at bounding box center [909, 53] width 11 height 17
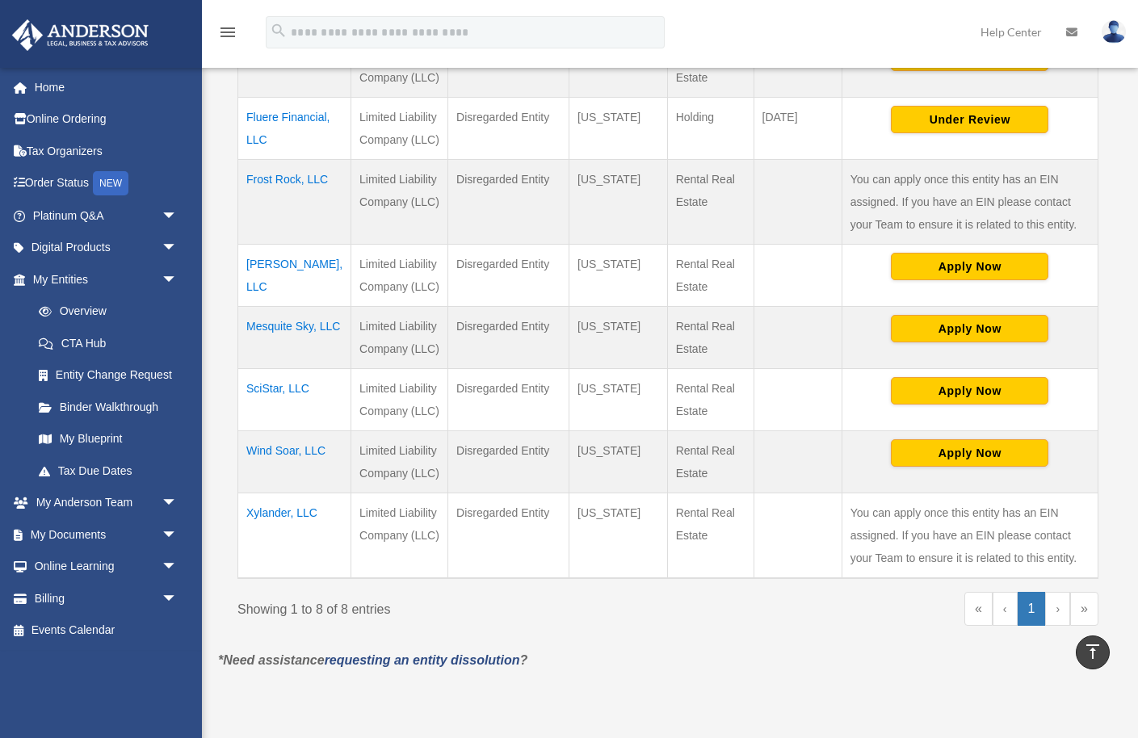
scroll to position [470, 0]
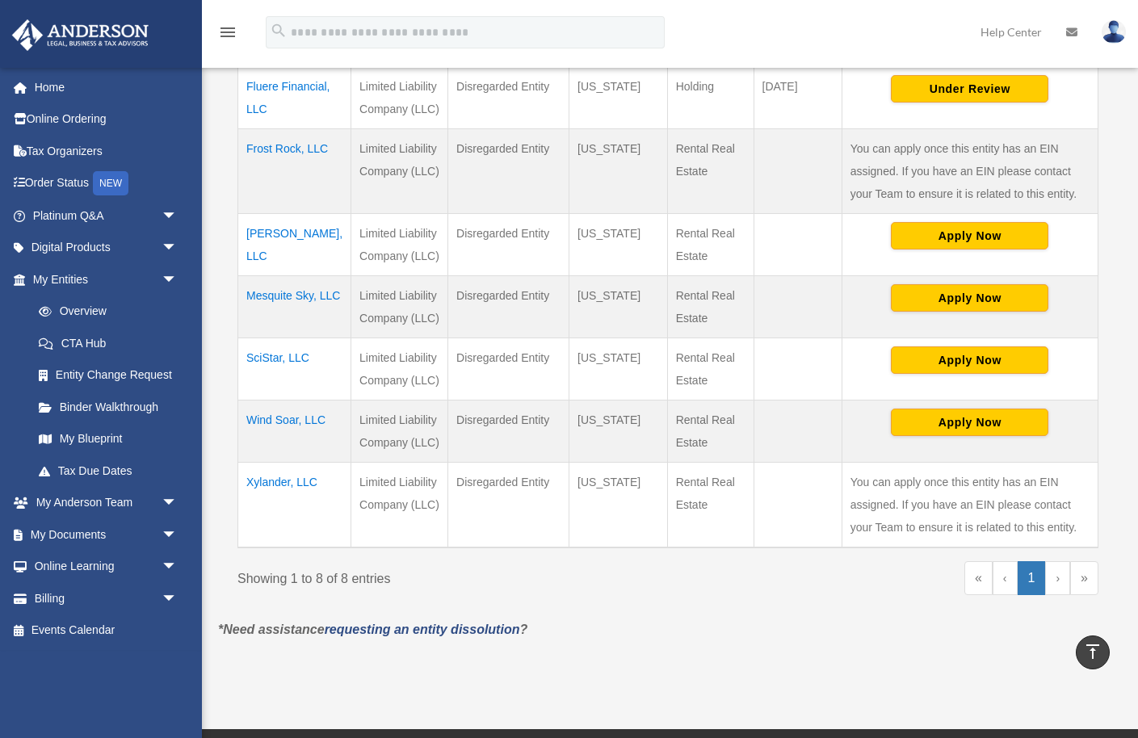
click at [271, 504] on td "Xylander, LLC" at bounding box center [294, 506] width 113 height 86
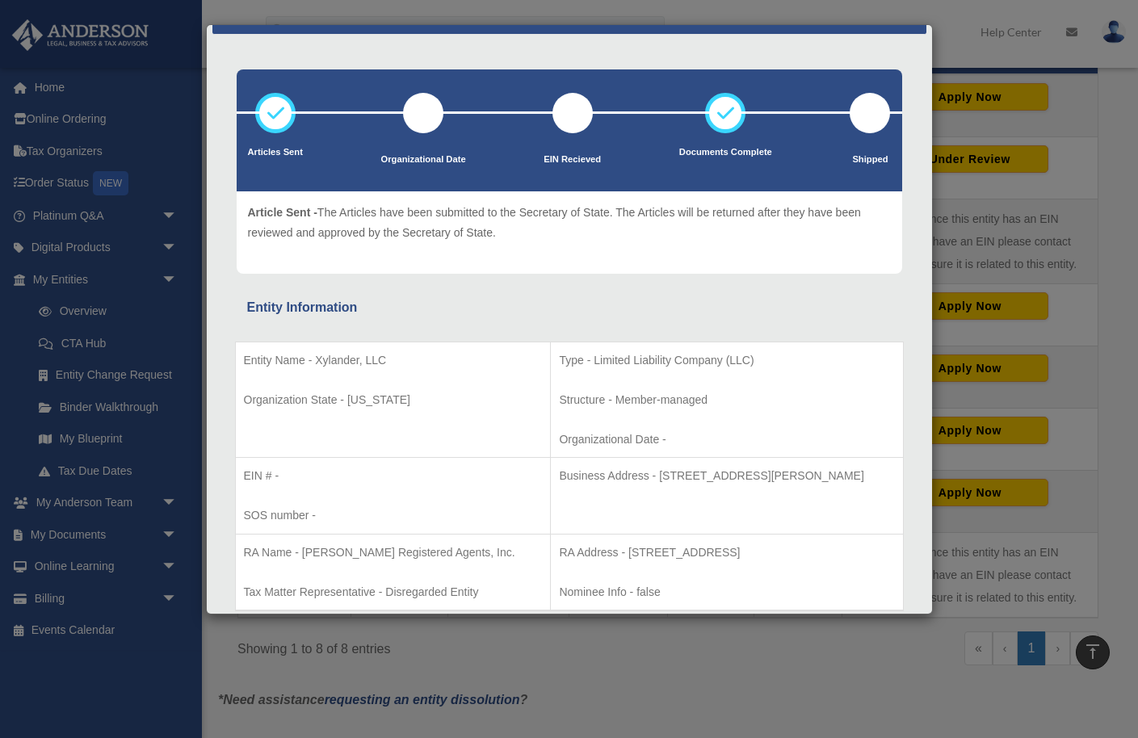
scroll to position [44, 0]
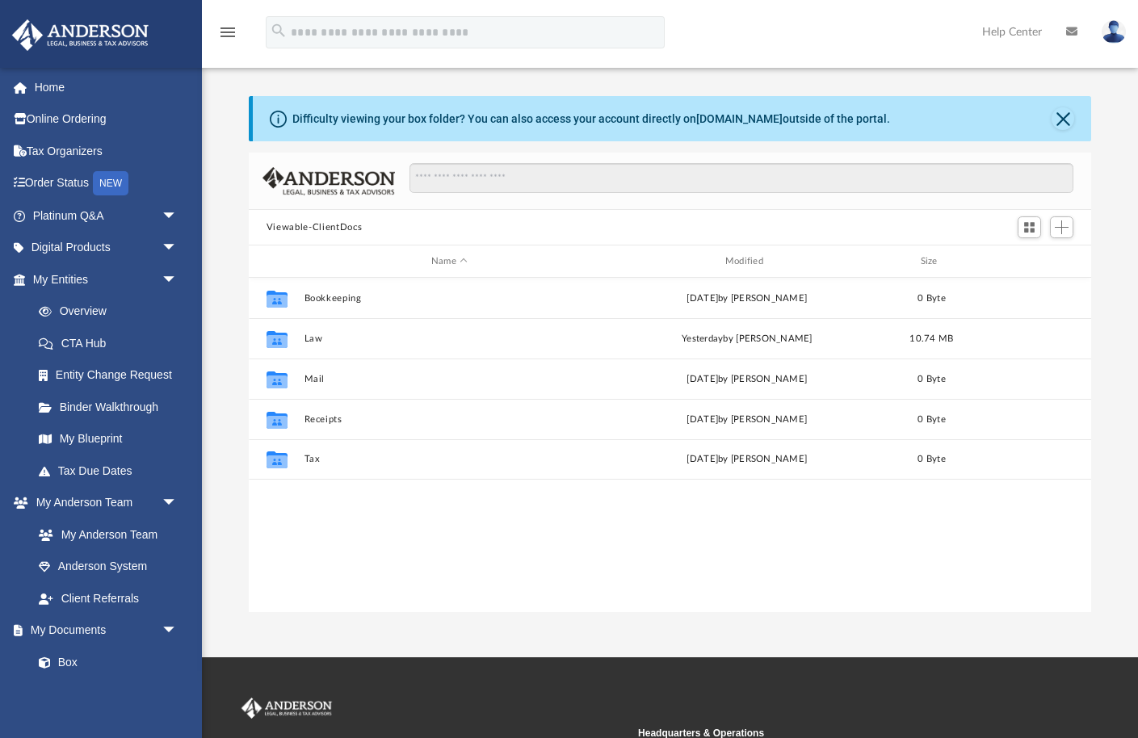
scroll to position [367, 842]
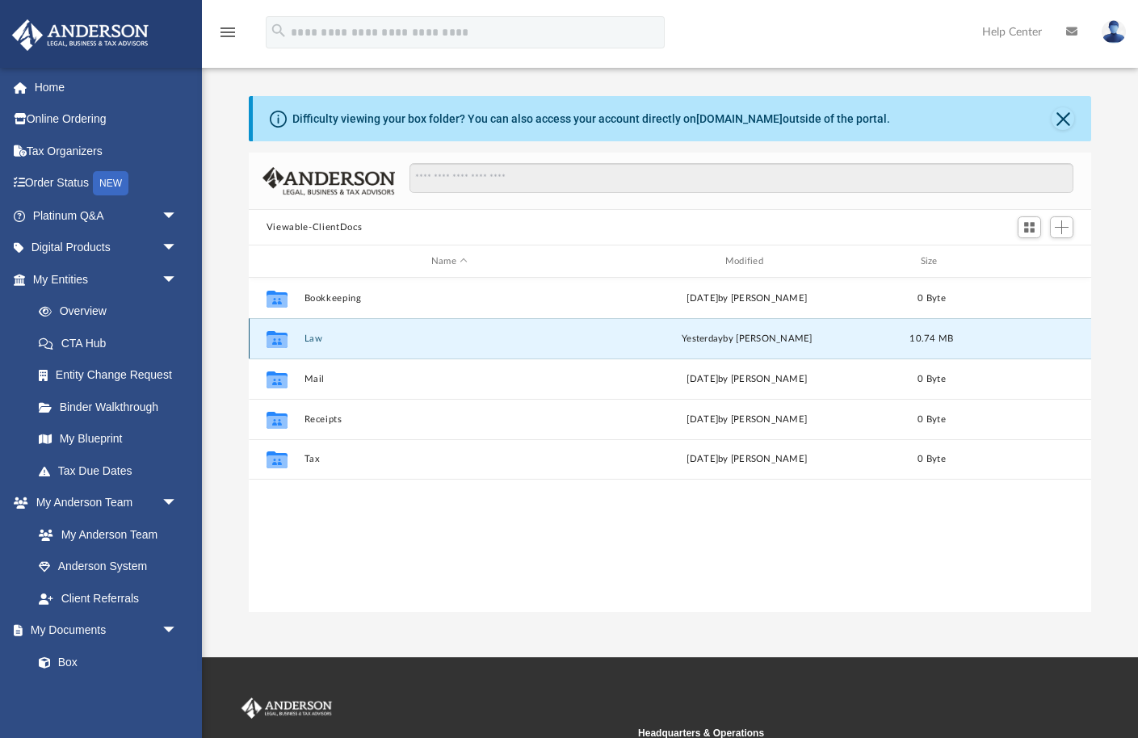
click at [315, 337] on button "Law" at bounding box center [449, 339] width 291 height 11
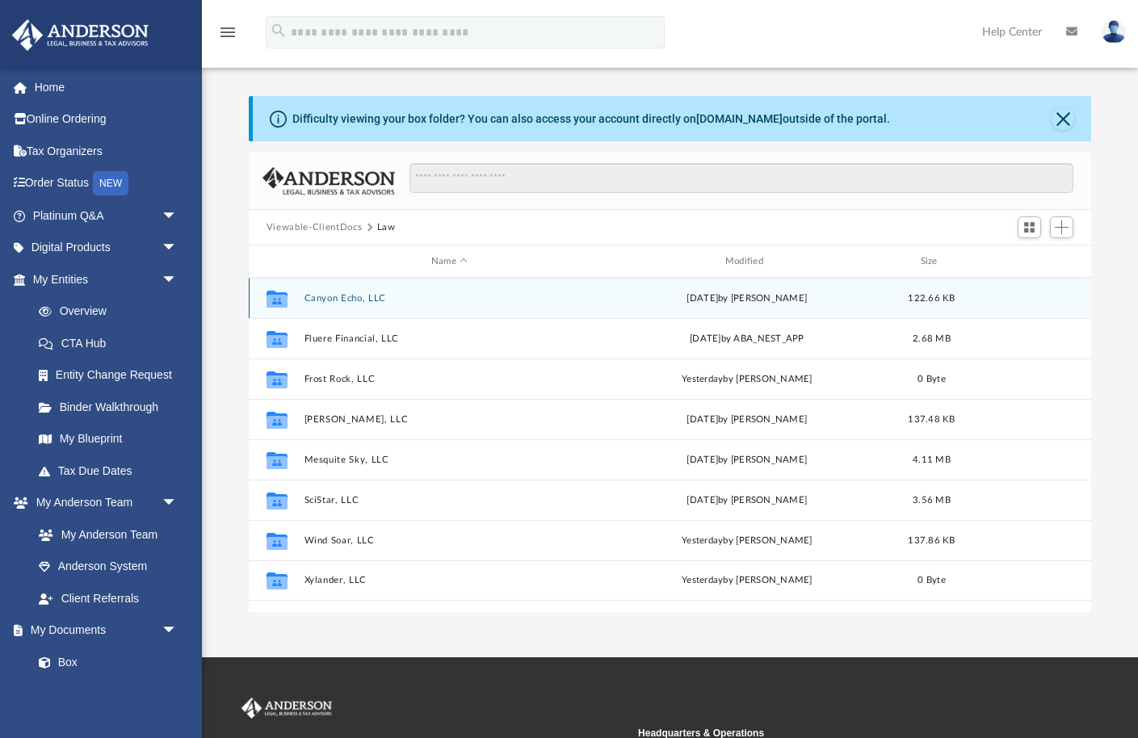
click at [331, 297] on button "Canyon Echo, LLC" at bounding box center [449, 298] width 291 height 11
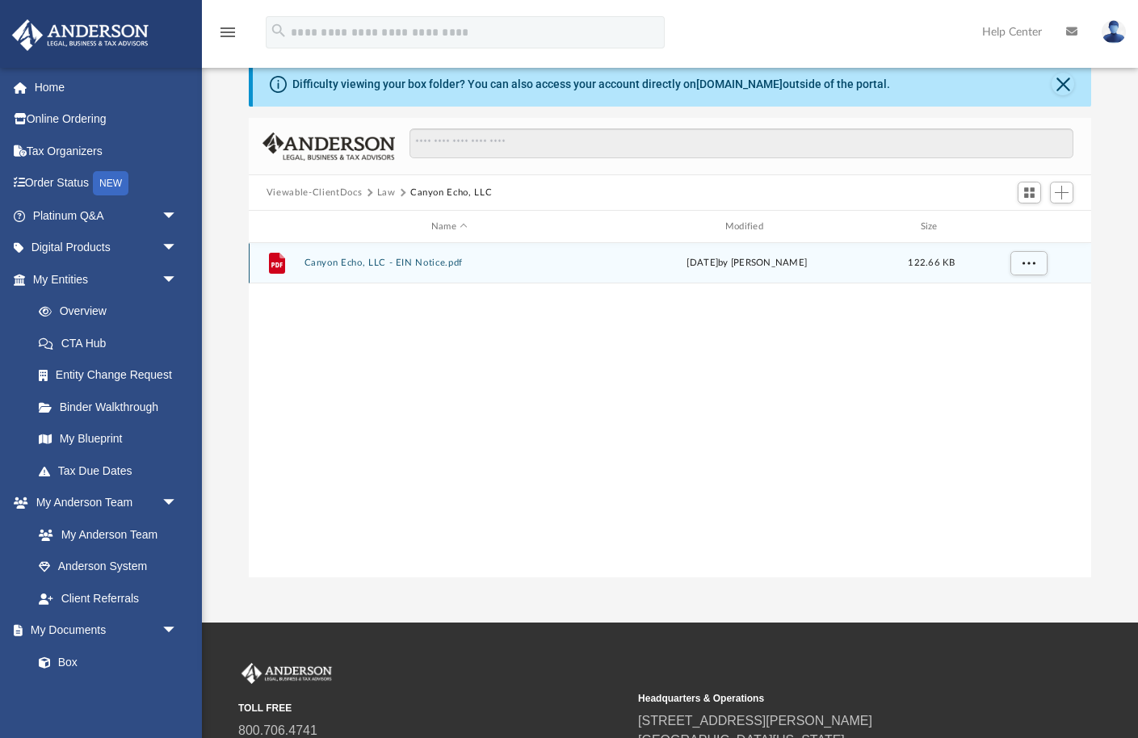
scroll to position [0, 0]
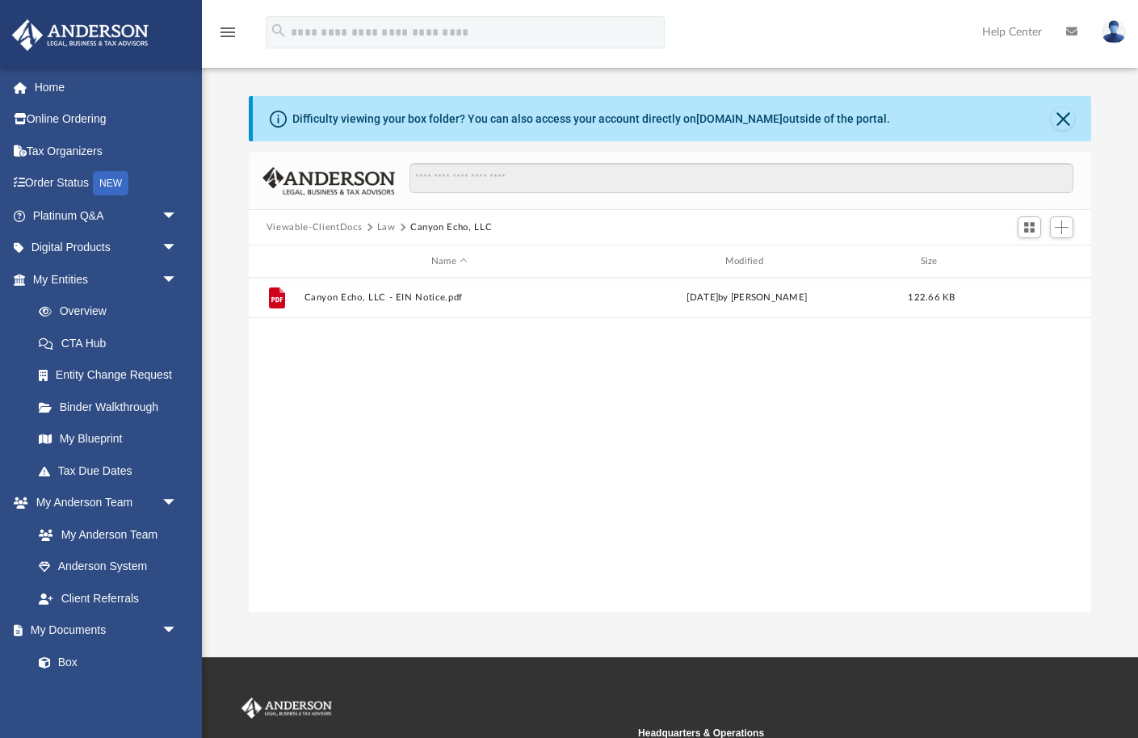
click at [381, 225] on button "Law" at bounding box center [386, 228] width 19 height 15
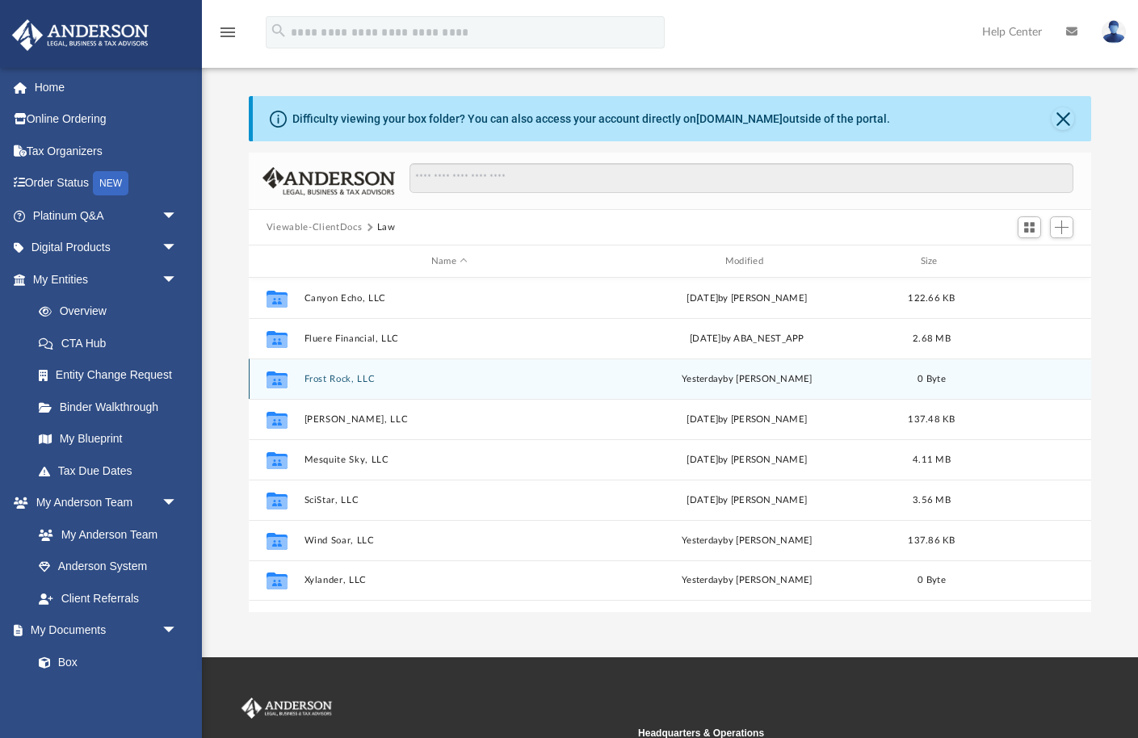
click at [325, 377] on button "Frost Rock, LLC" at bounding box center [449, 379] width 291 height 11
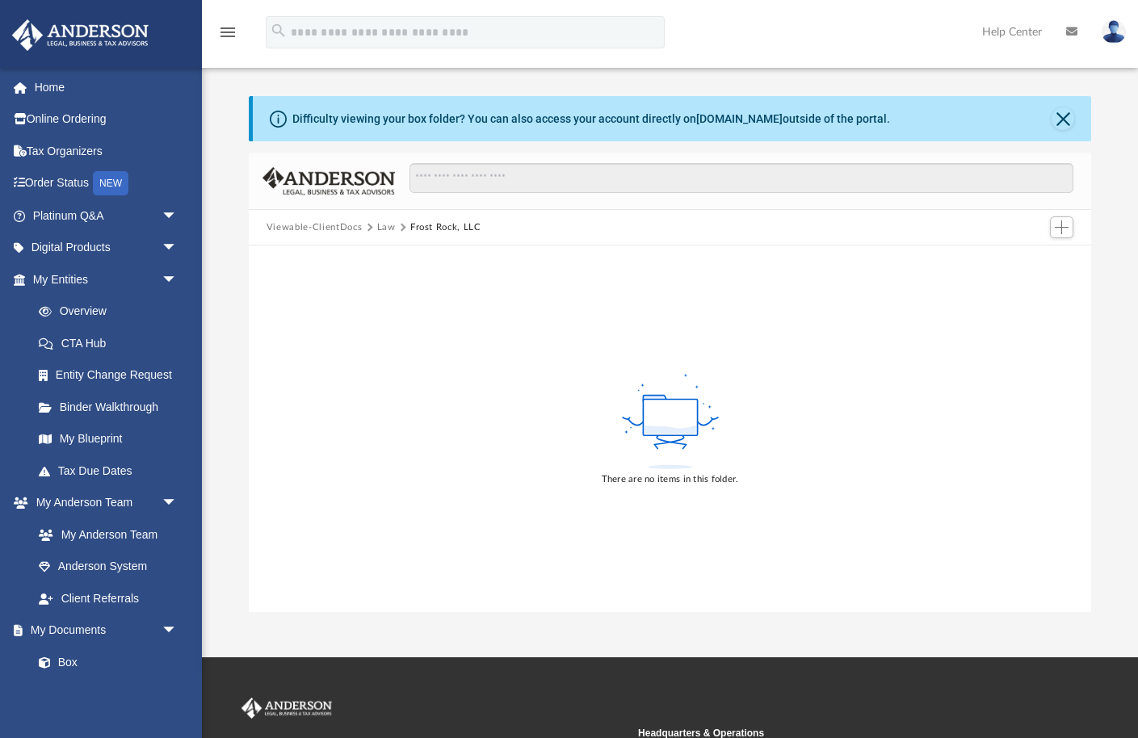
click at [388, 226] on button "Law" at bounding box center [386, 228] width 19 height 15
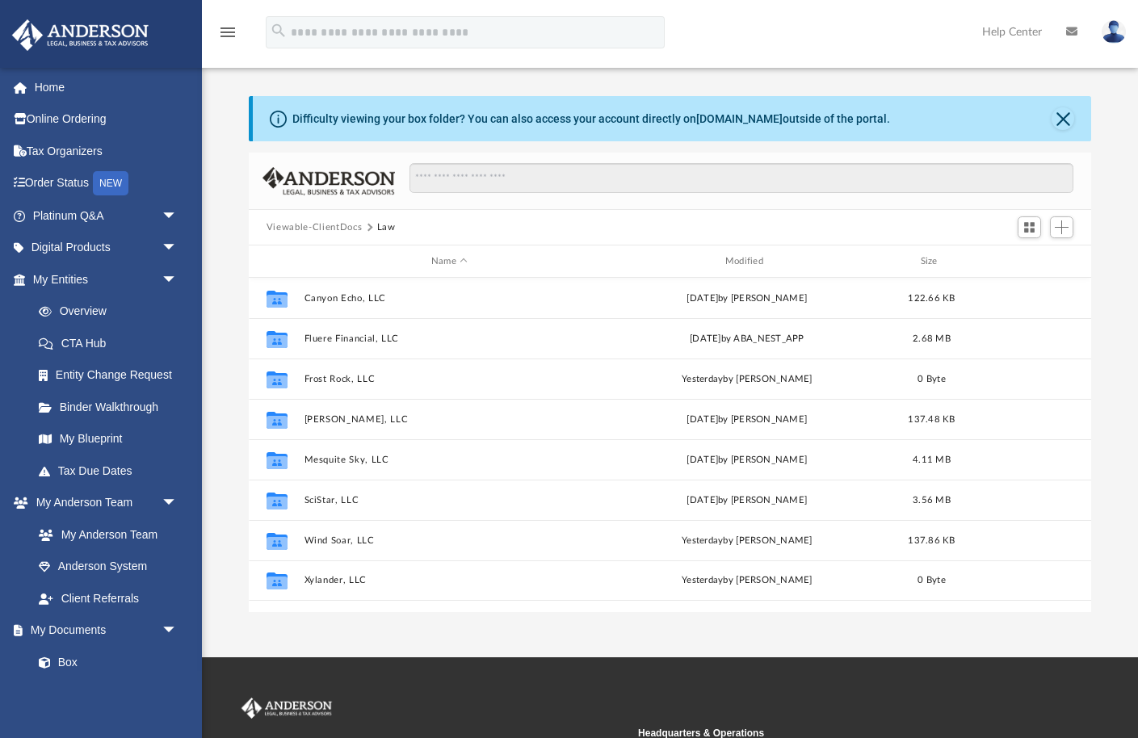
scroll to position [367, 842]
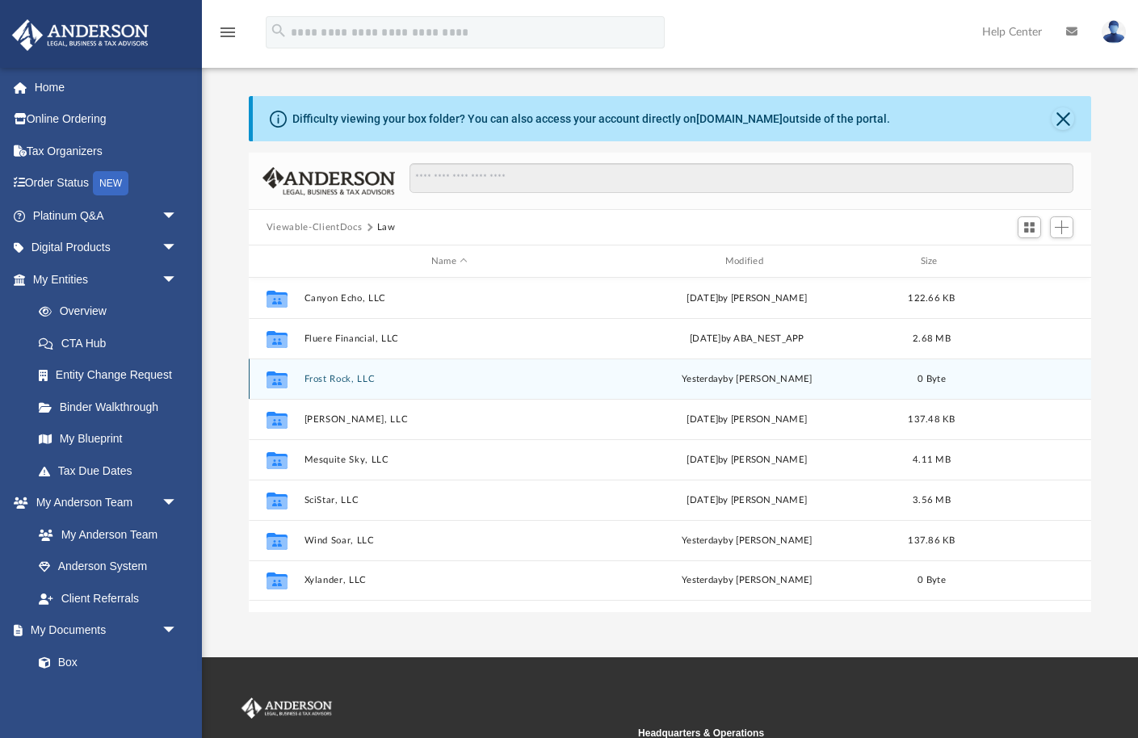
click at [322, 381] on button "Frost Rock, LLC" at bounding box center [449, 379] width 291 height 11
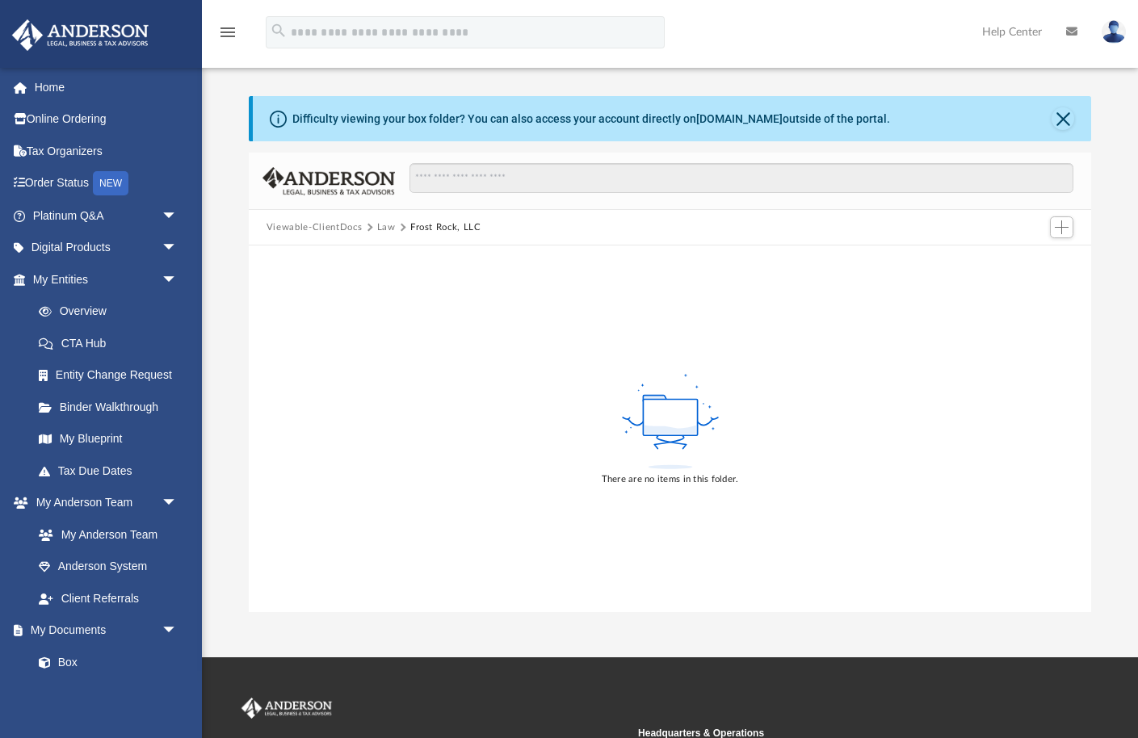
click at [380, 228] on button "Law" at bounding box center [386, 228] width 19 height 15
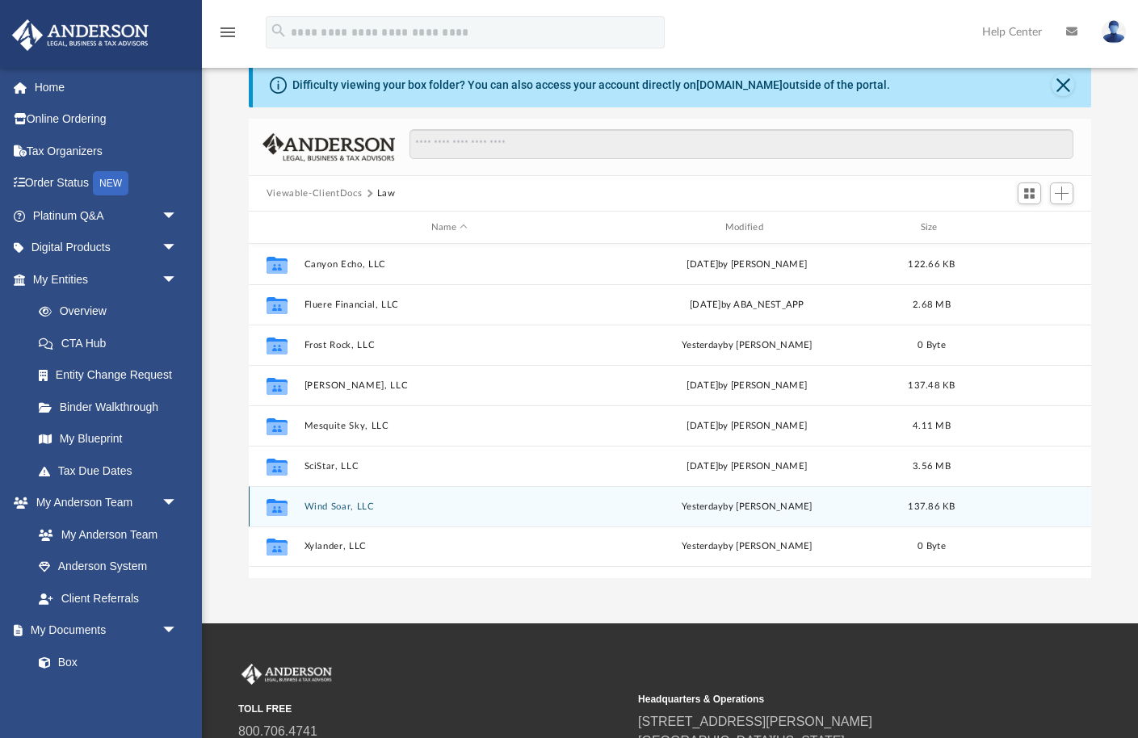
scroll to position [35, 0]
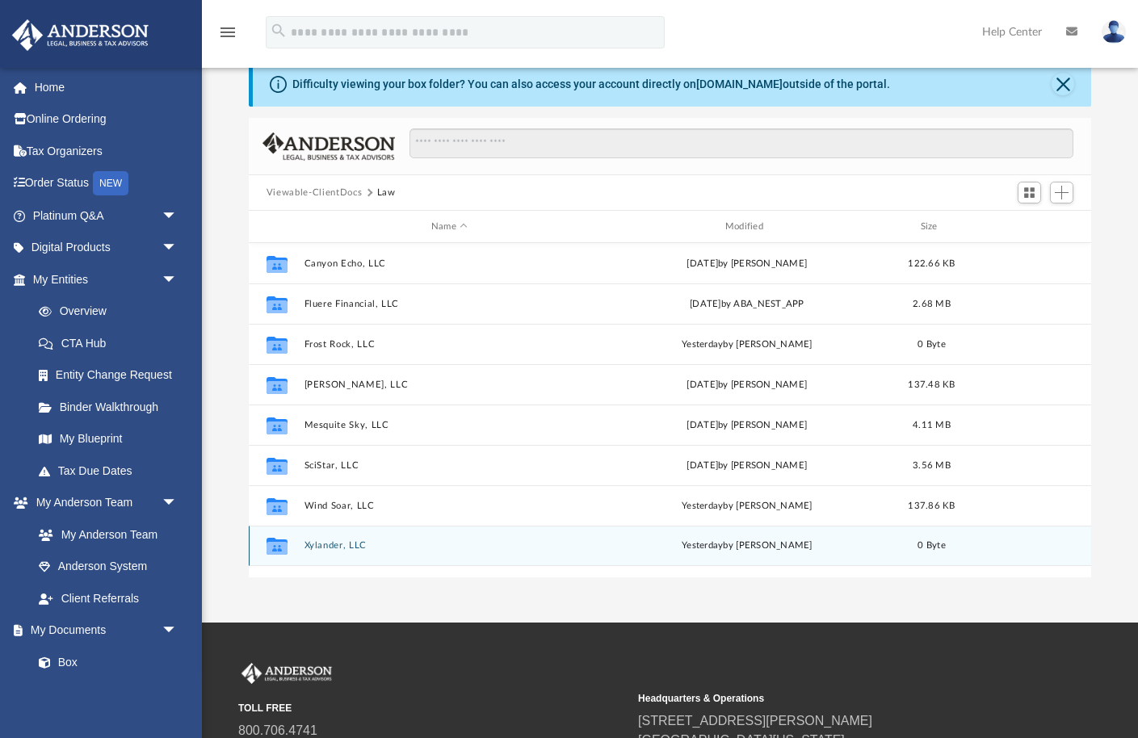
click at [318, 542] on button "Xylander, LLC" at bounding box center [449, 545] width 291 height 11
